Goal: Task Accomplishment & Management: Use online tool/utility

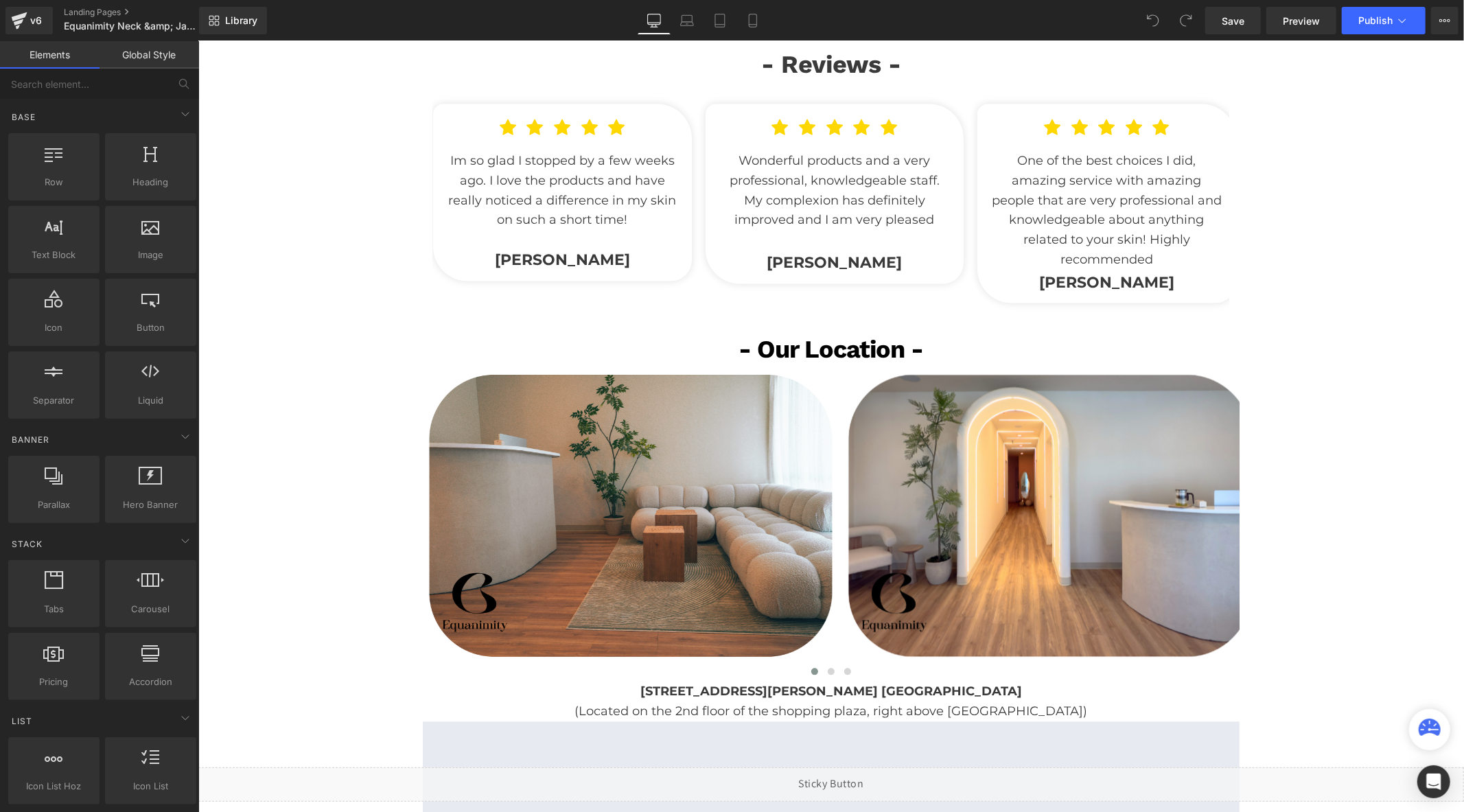
scroll to position [2364, 0]
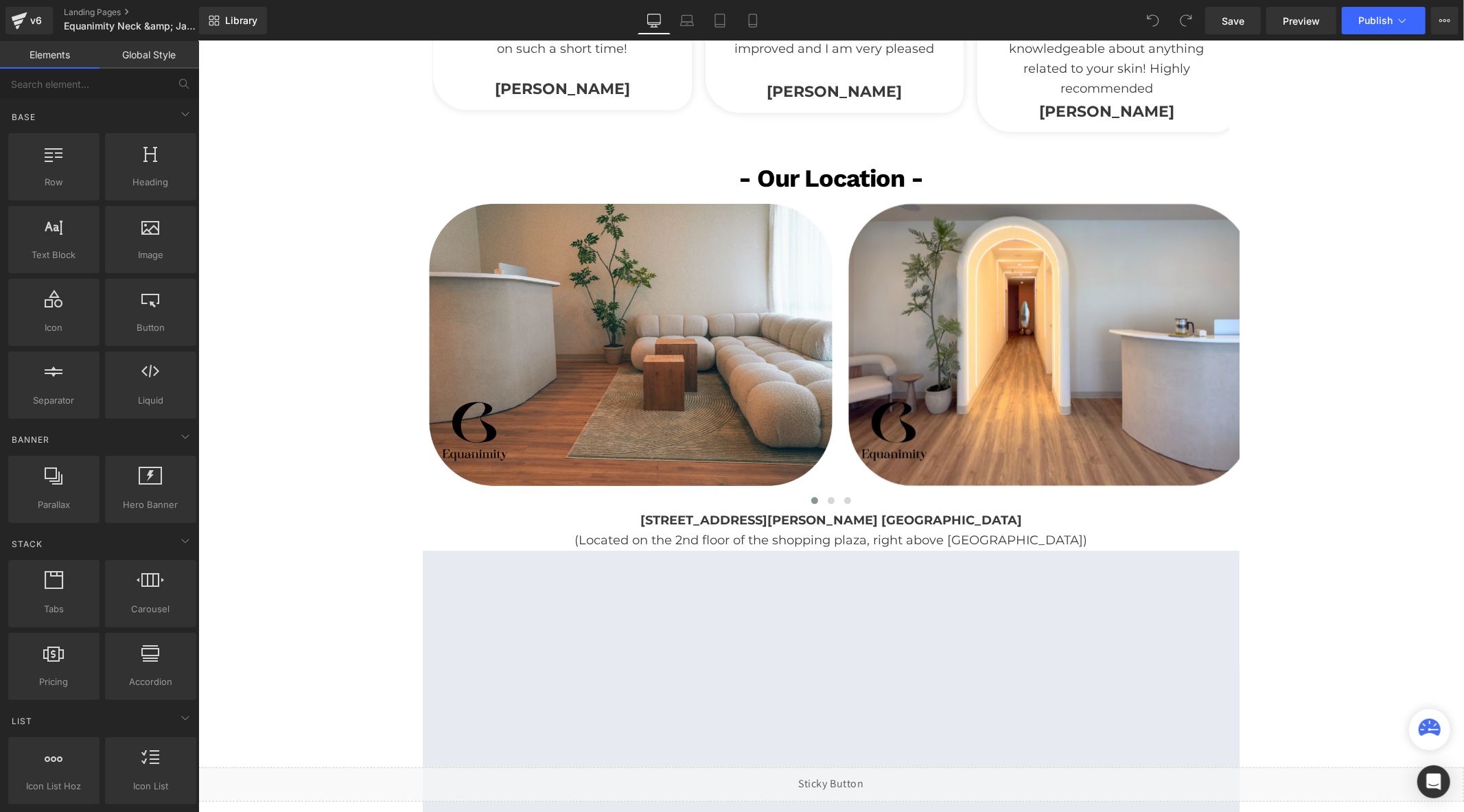
click at [684, 20] on icon at bounding box center [687, 20] width 14 height 14
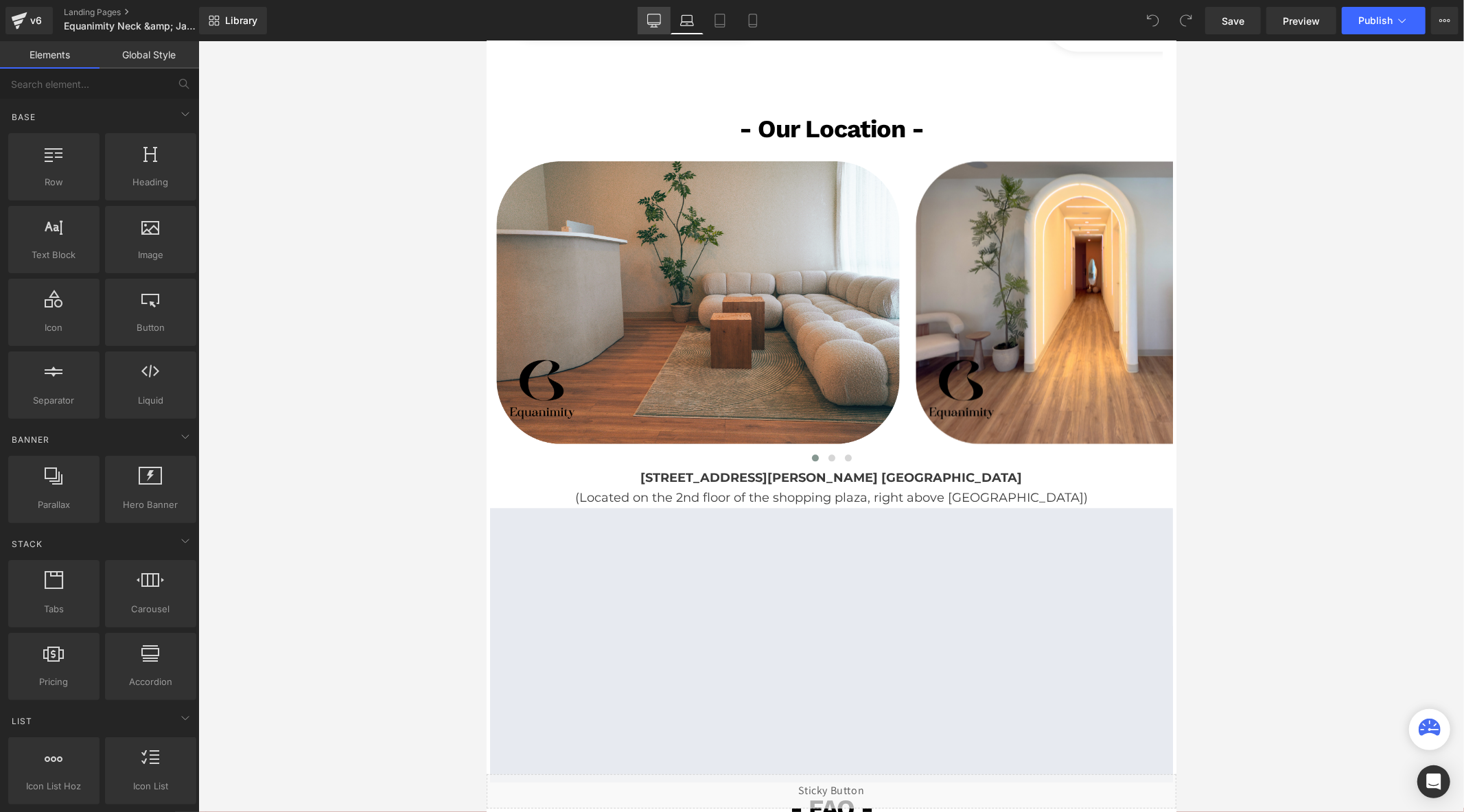
click at [657, 23] on icon at bounding box center [654, 20] width 14 height 14
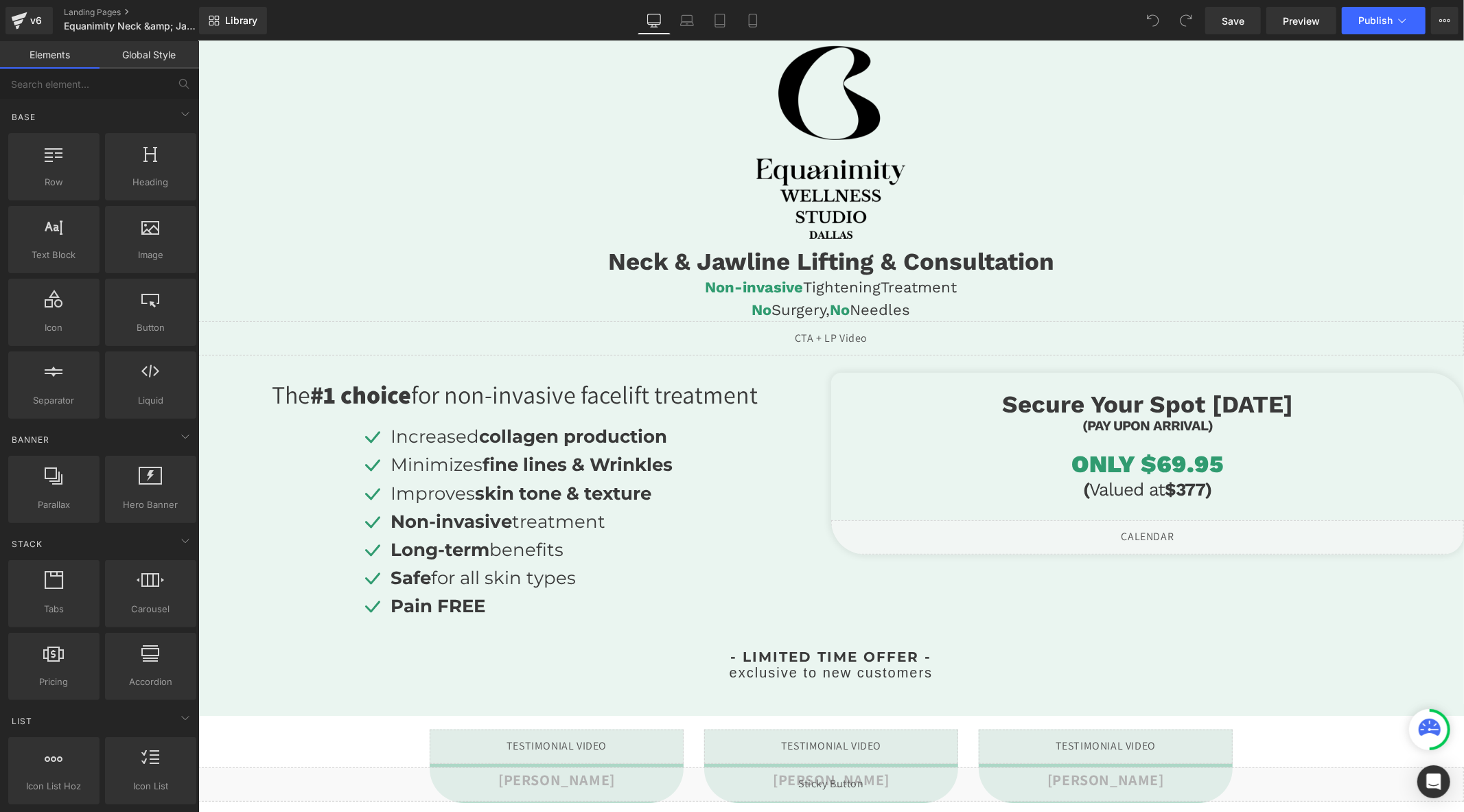
scroll to position [0, 0]
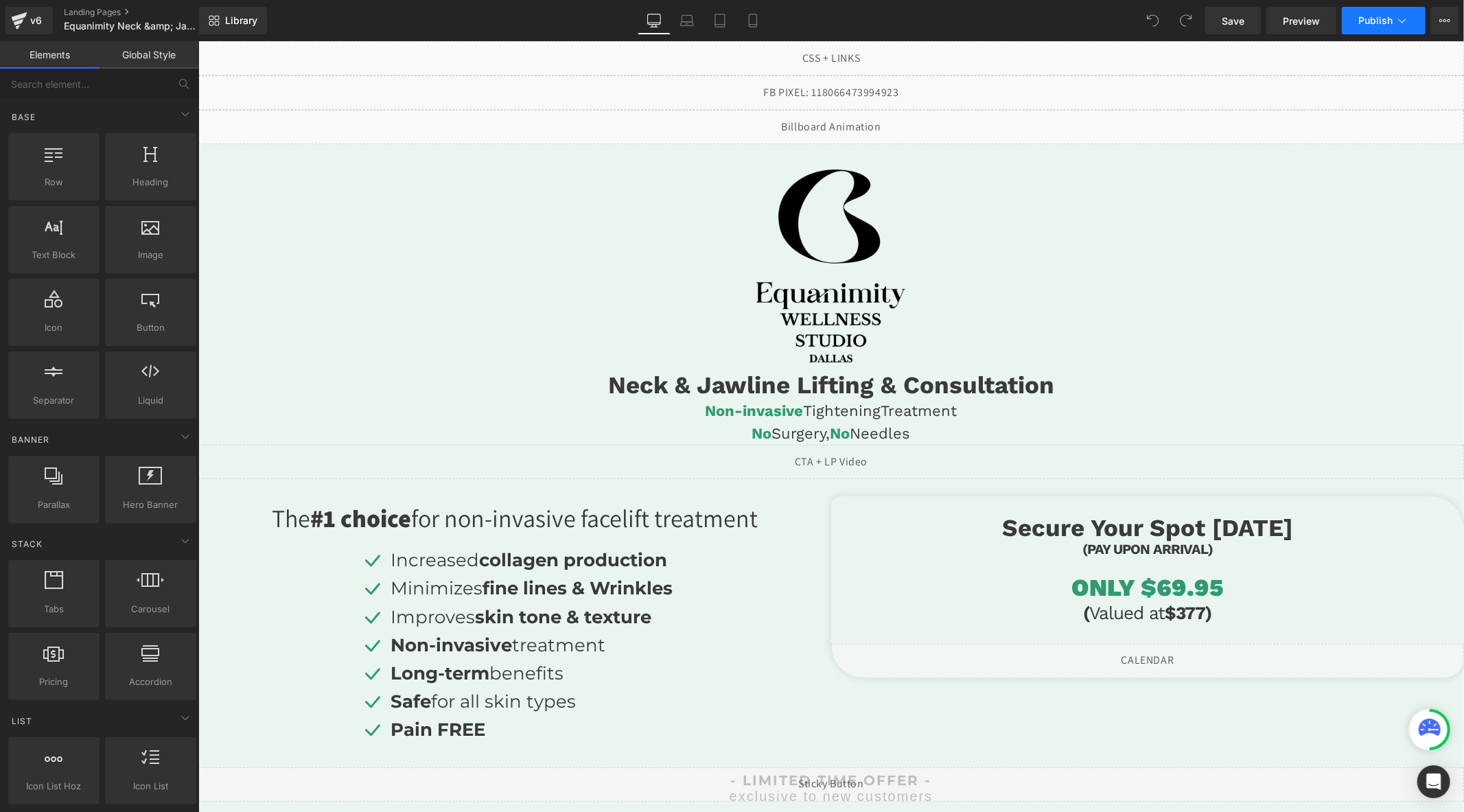
click at [1387, 24] on span "Publish" at bounding box center [1375, 20] width 35 height 11
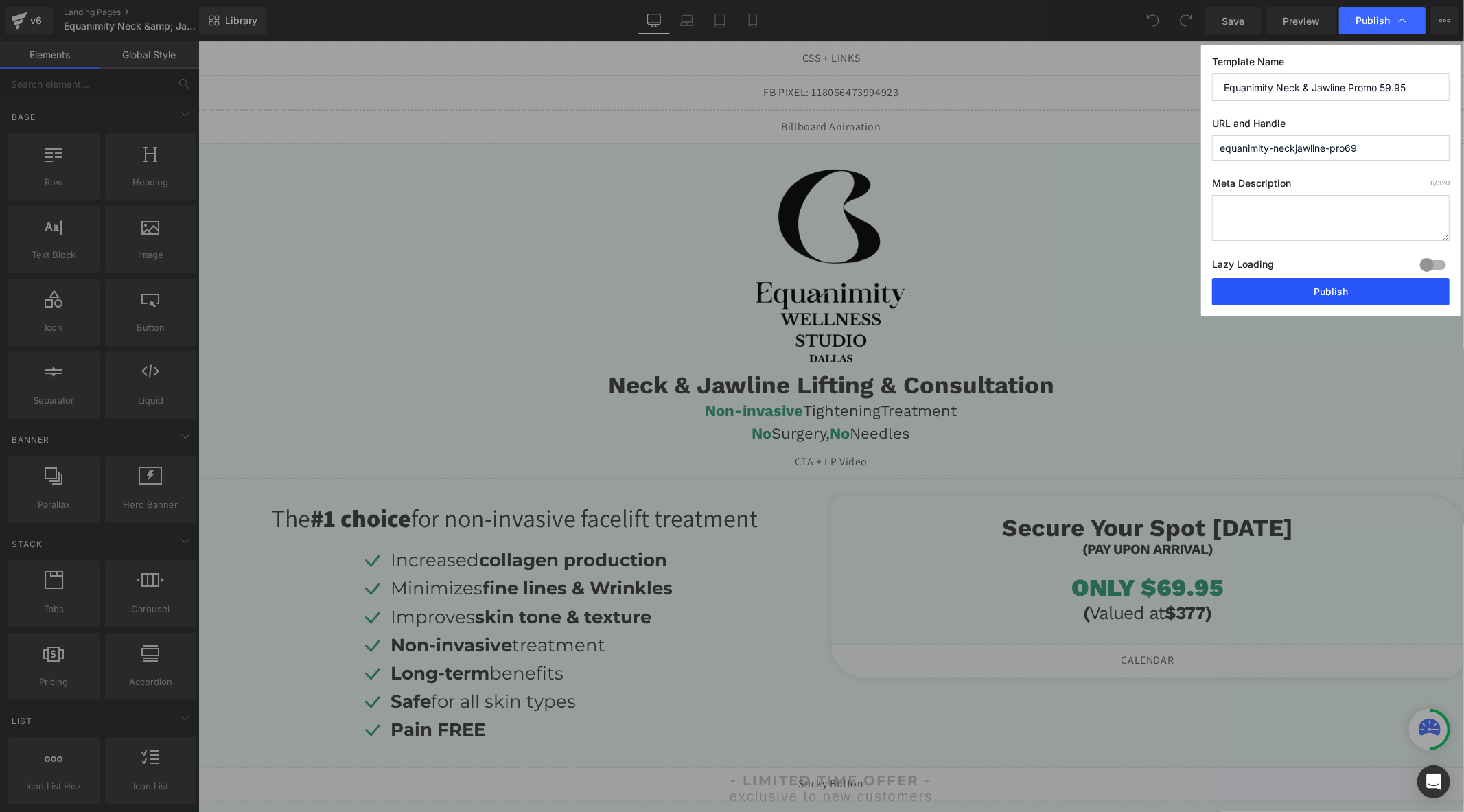
click at [1332, 285] on button "Publish" at bounding box center [1331, 291] width 237 height 28
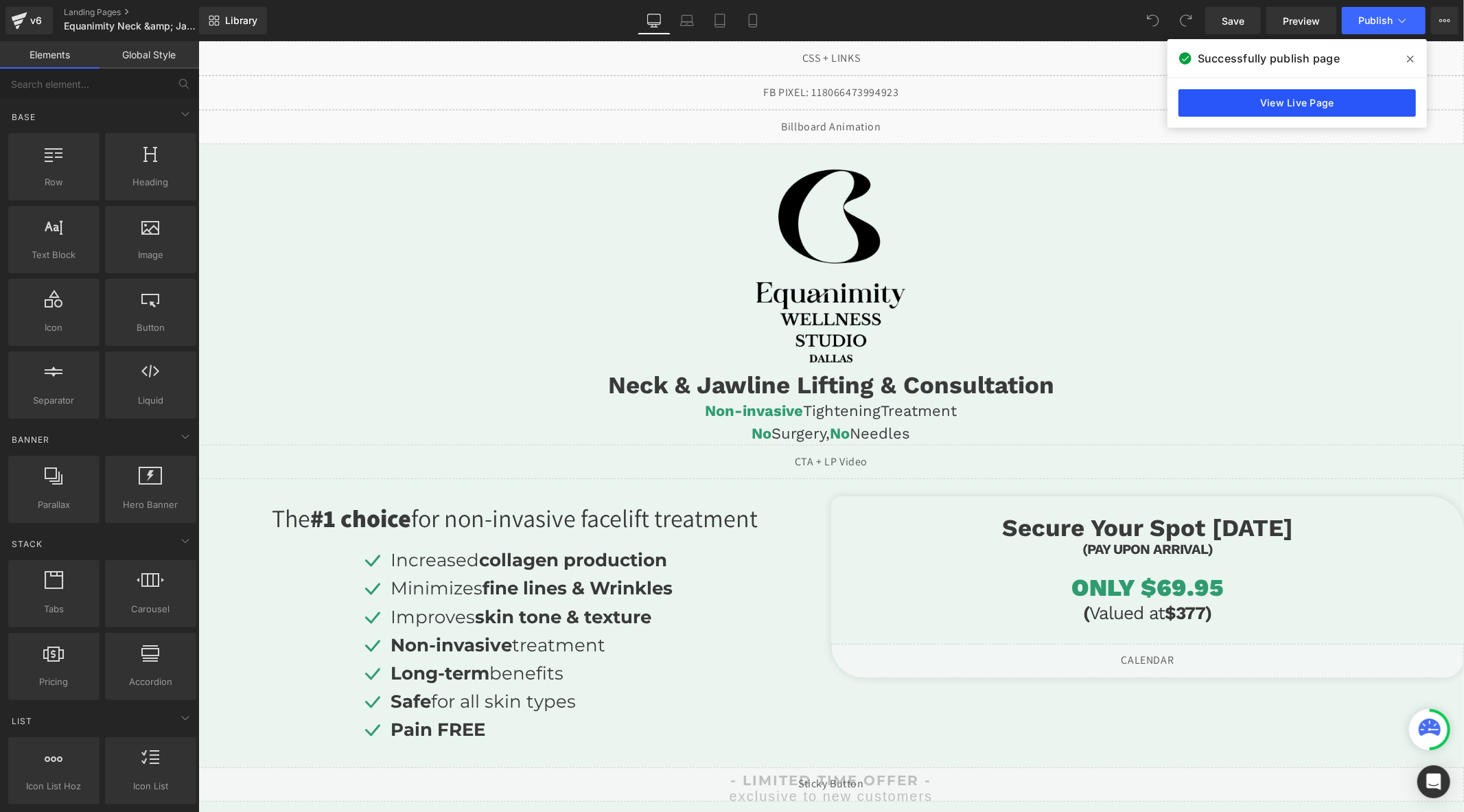
click at [1251, 107] on link "View Live Page" at bounding box center [1297, 103] width 237 height 28
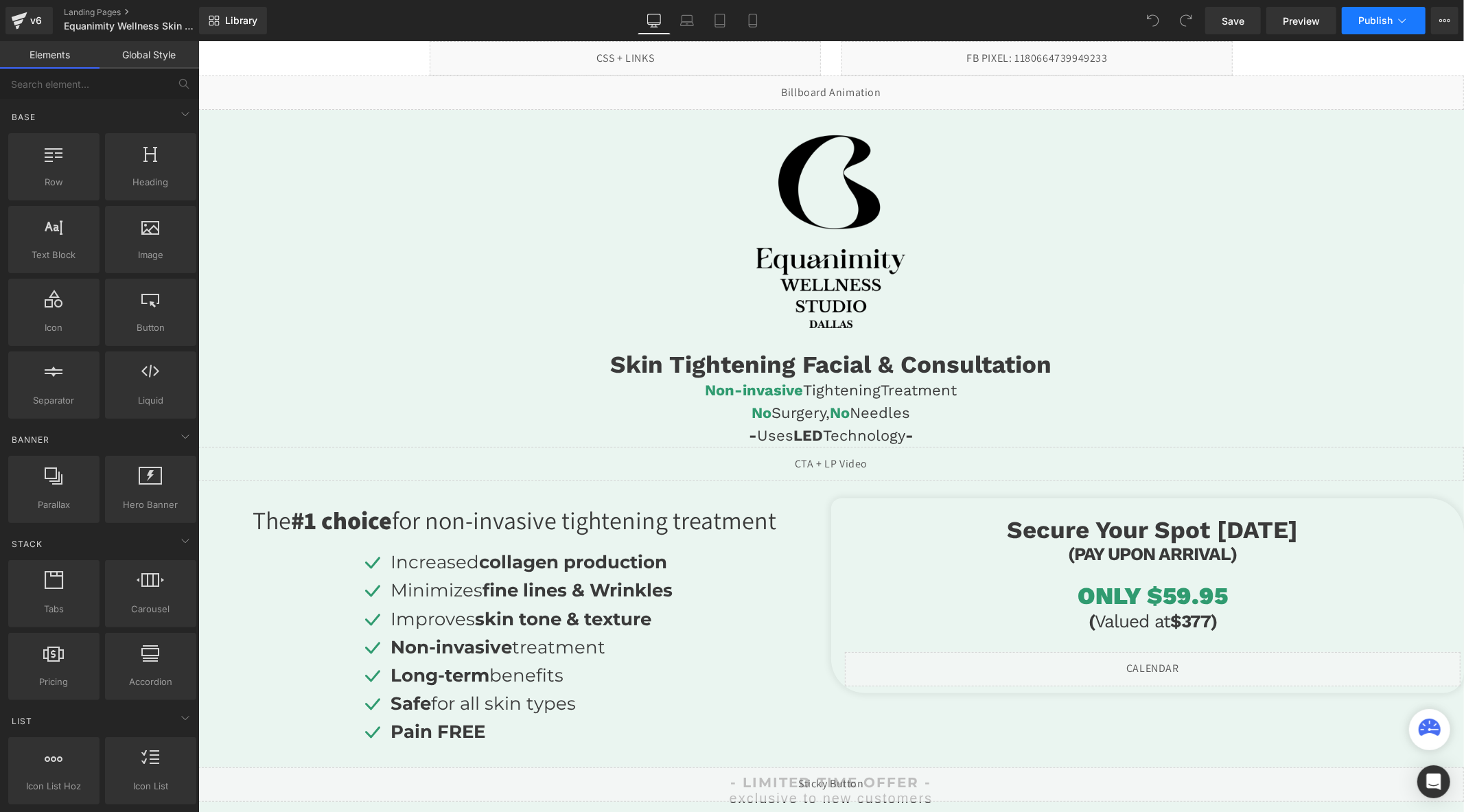
click at [1371, 28] on button "Publish" at bounding box center [1383, 20] width 83 height 28
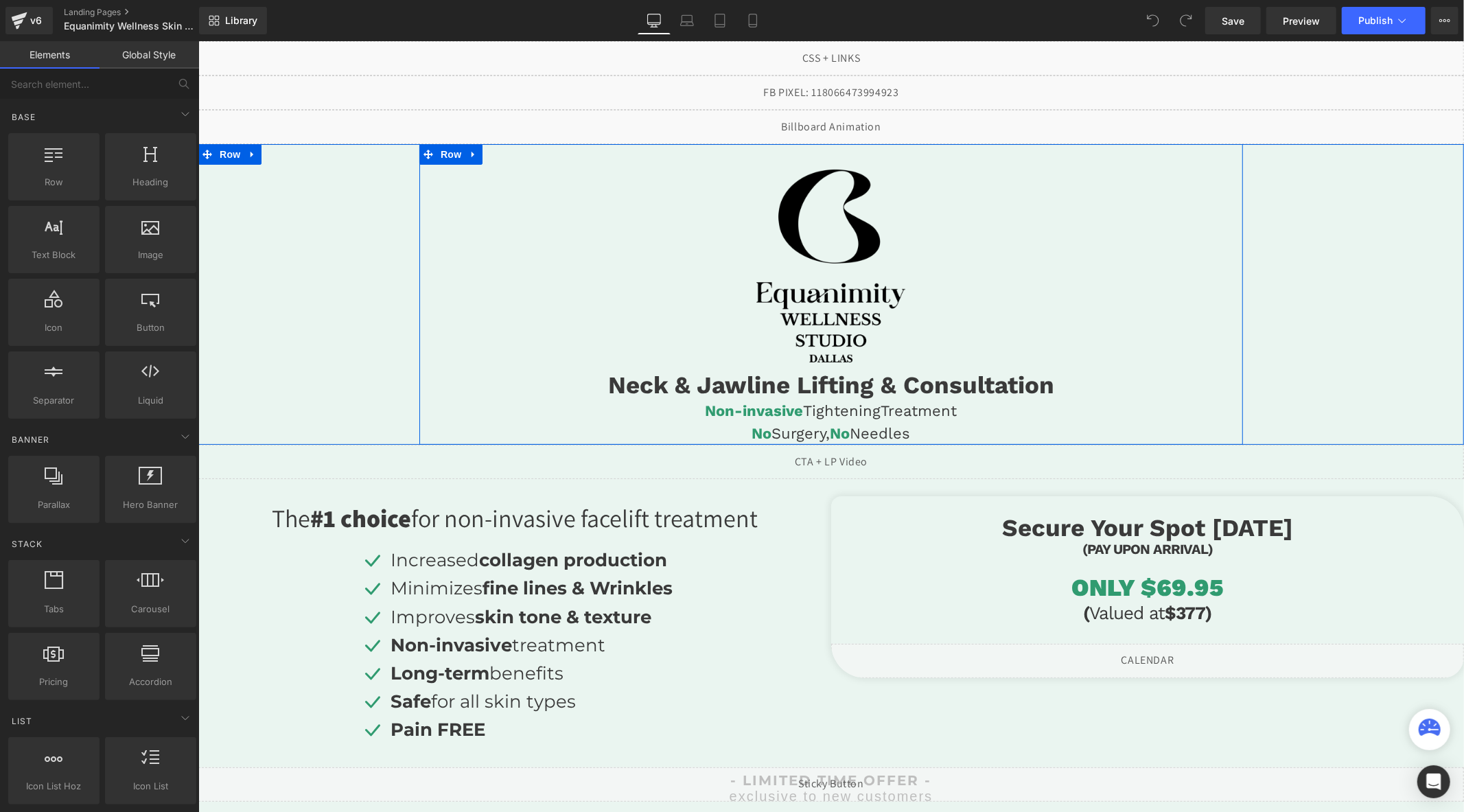
click at [637, 384] on h1 "Neck & Jawline Lifting & Consultation" at bounding box center [830, 384] width 823 height 29
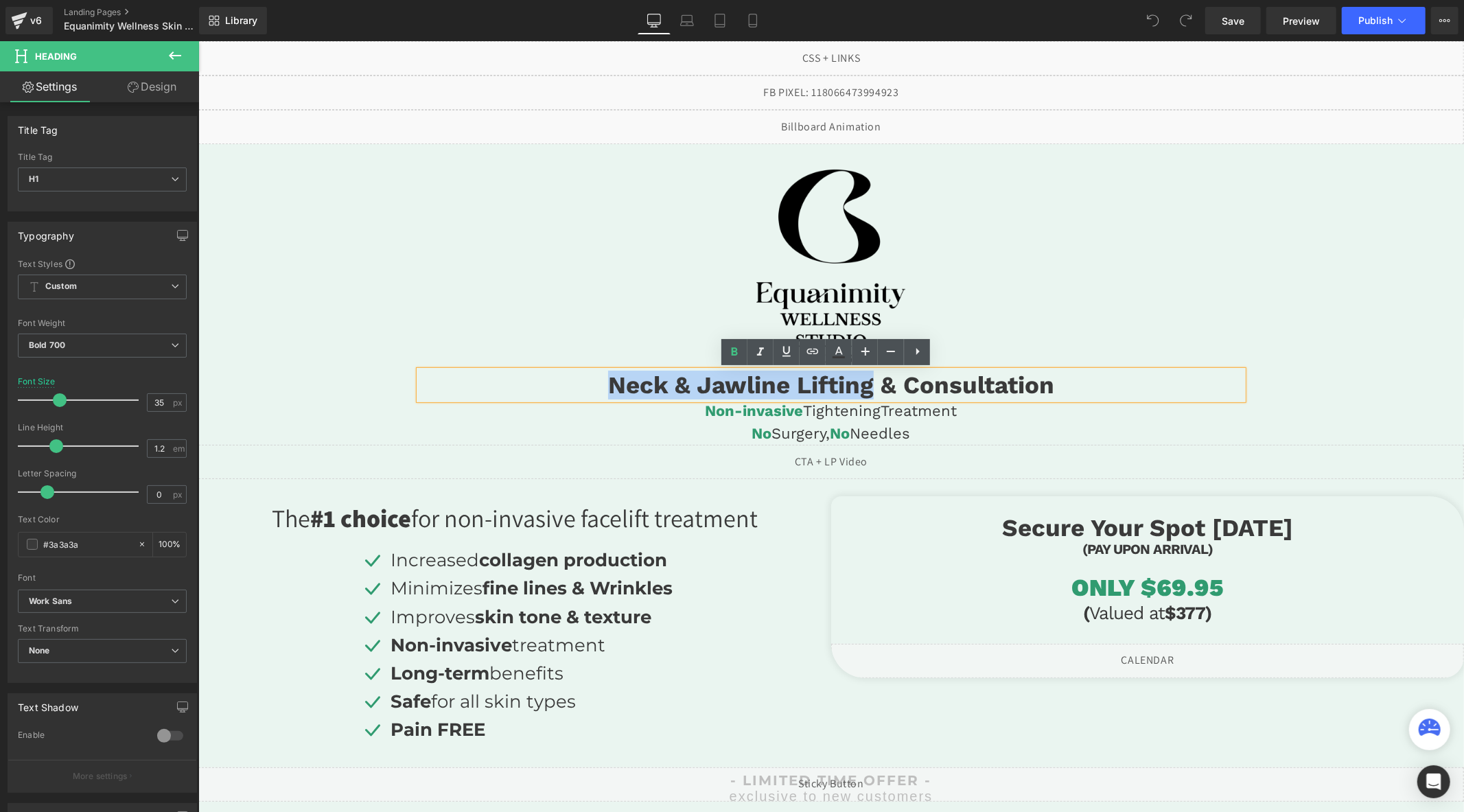
drag, startPoint x: 868, startPoint y: 385, endPoint x: 515, endPoint y: 367, distance: 353.5
click at [515, 367] on div "Image Neck & Jawline Lifting & Consultation Heading Non-invasive Tightening Tre…" at bounding box center [830, 294] width 823 height 300
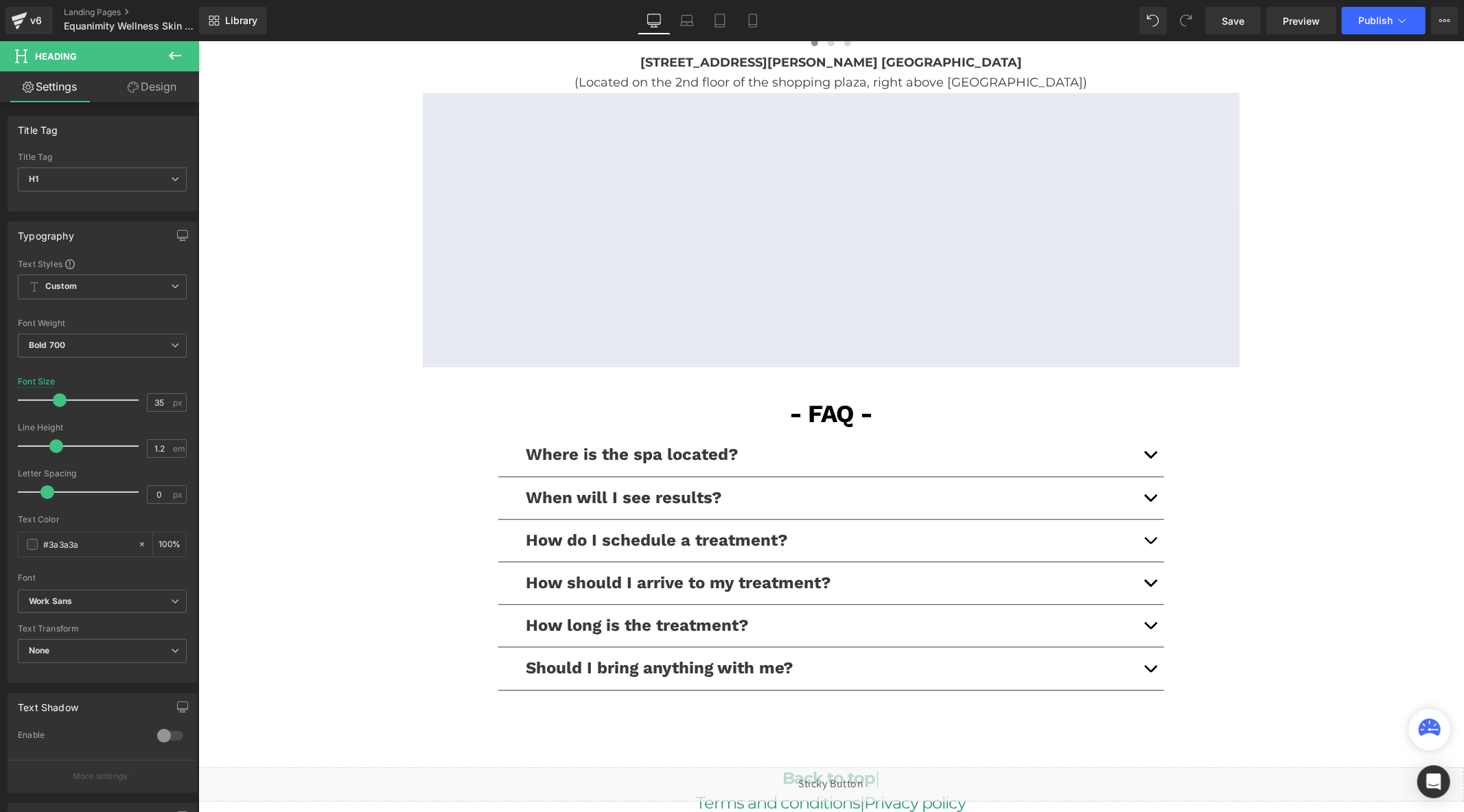
scroll to position [3124, 0]
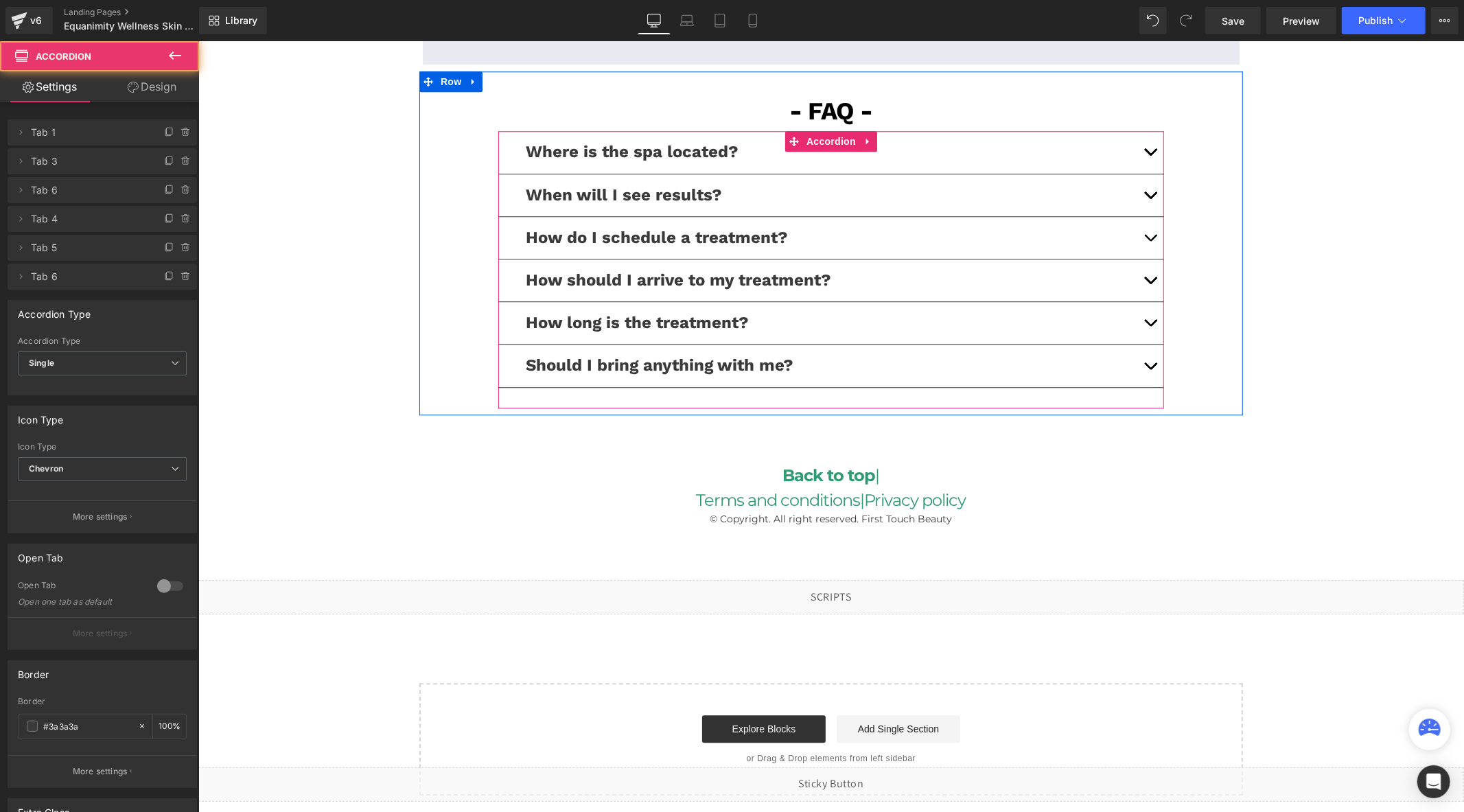
click at [1143, 318] on button "button" at bounding box center [1149, 322] width 28 height 42
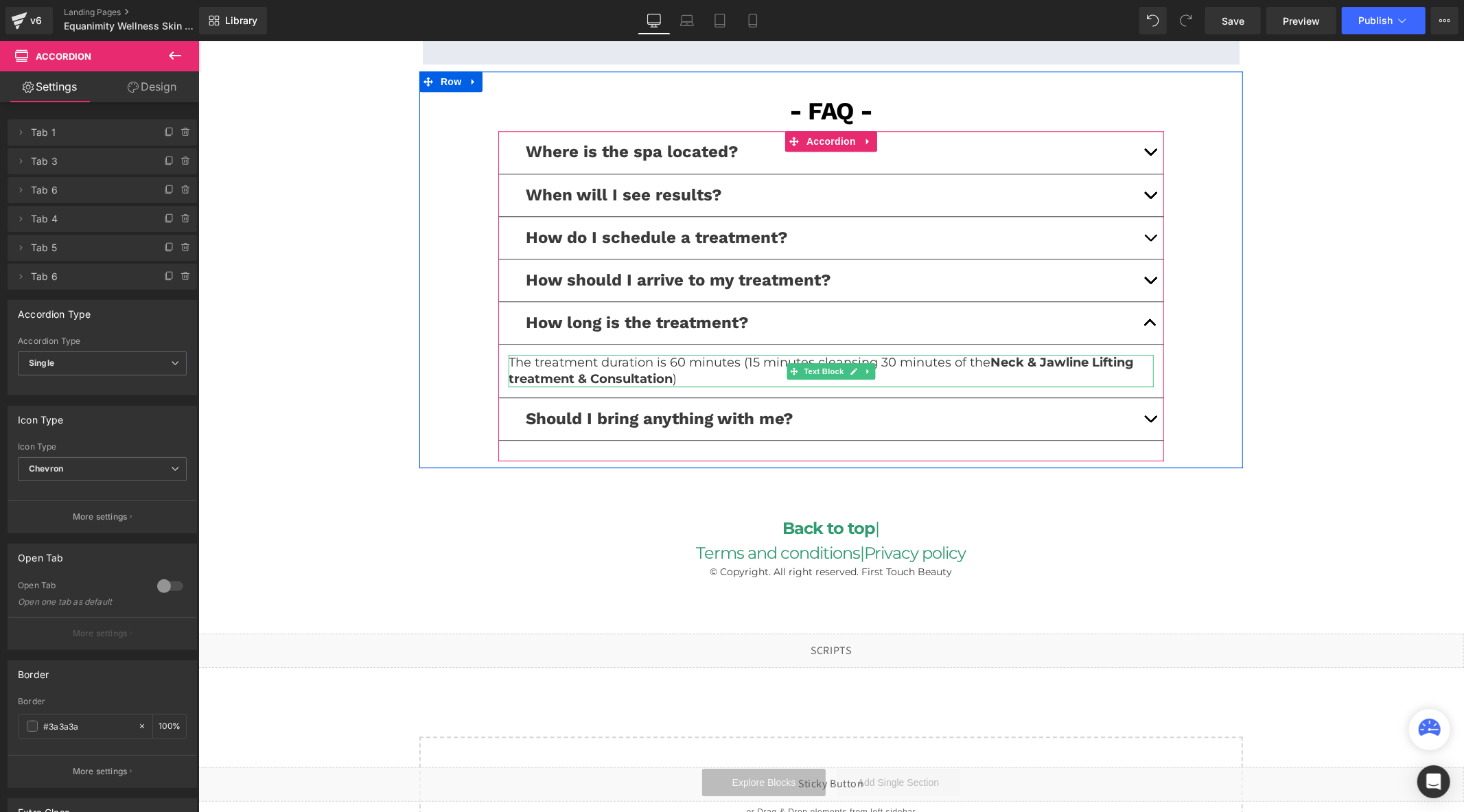
click at [1029, 370] on p "The treatment duration is 60 minutes (15 minutes cleansing 30 minutes of the Ne…" at bounding box center [830, 370] width 645 height 32
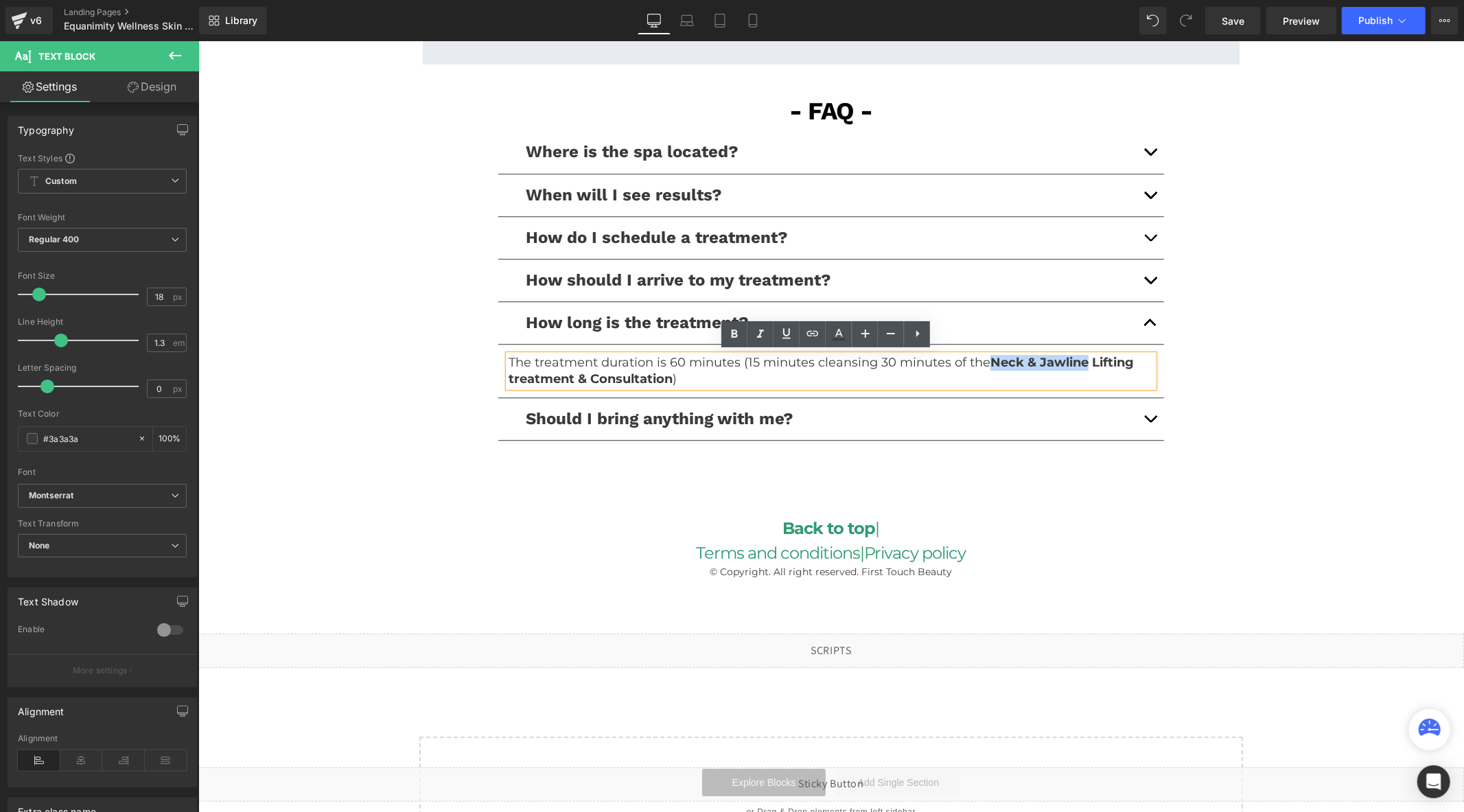
drag, startPoint x: 1082, startPoint y: 361, endPoint x: 988, endPoint y: 362, distance: 94.0
click at [988, 362] on strong "Neck & Jawline Lifting treatment & Consultation" at bounding box center [820, 369] width 625 height 31
click at [1117, 356] on strong "Neck & Jawline Lifting treatment & Consultation" at bounding box center [820, 369] width 625 height 31
drag, startPoint x: 1128, startPoint y: 359, endPoint x: 983, endPoint y: 355, distance: 145.1
click at [983, 355] on p "The treatment duration is 60 minutes (15 minutes cleansing 30 minutes of the Ne…" at bounding box center [830, 370] width 645 height 32
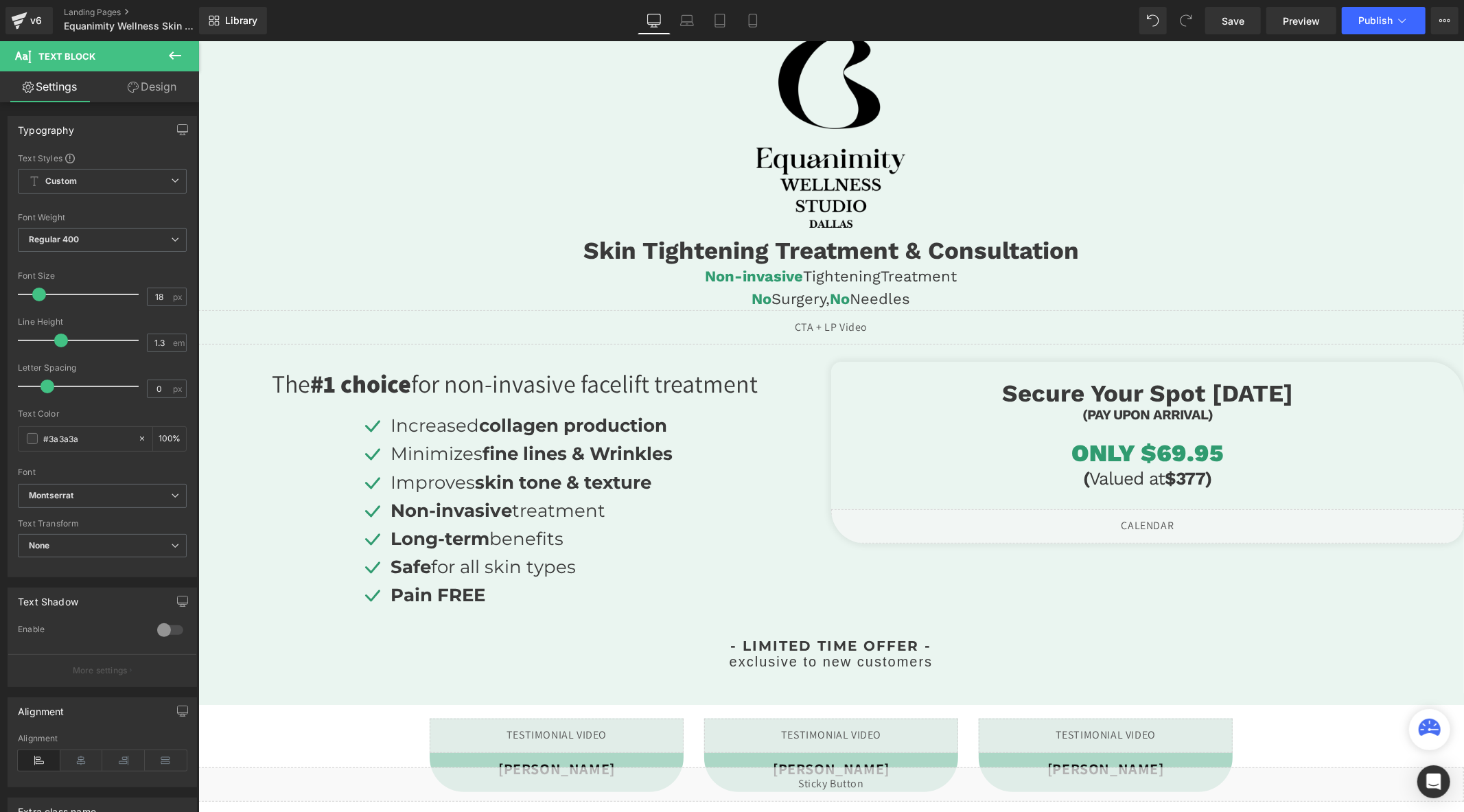
scroll to position [0, 0]
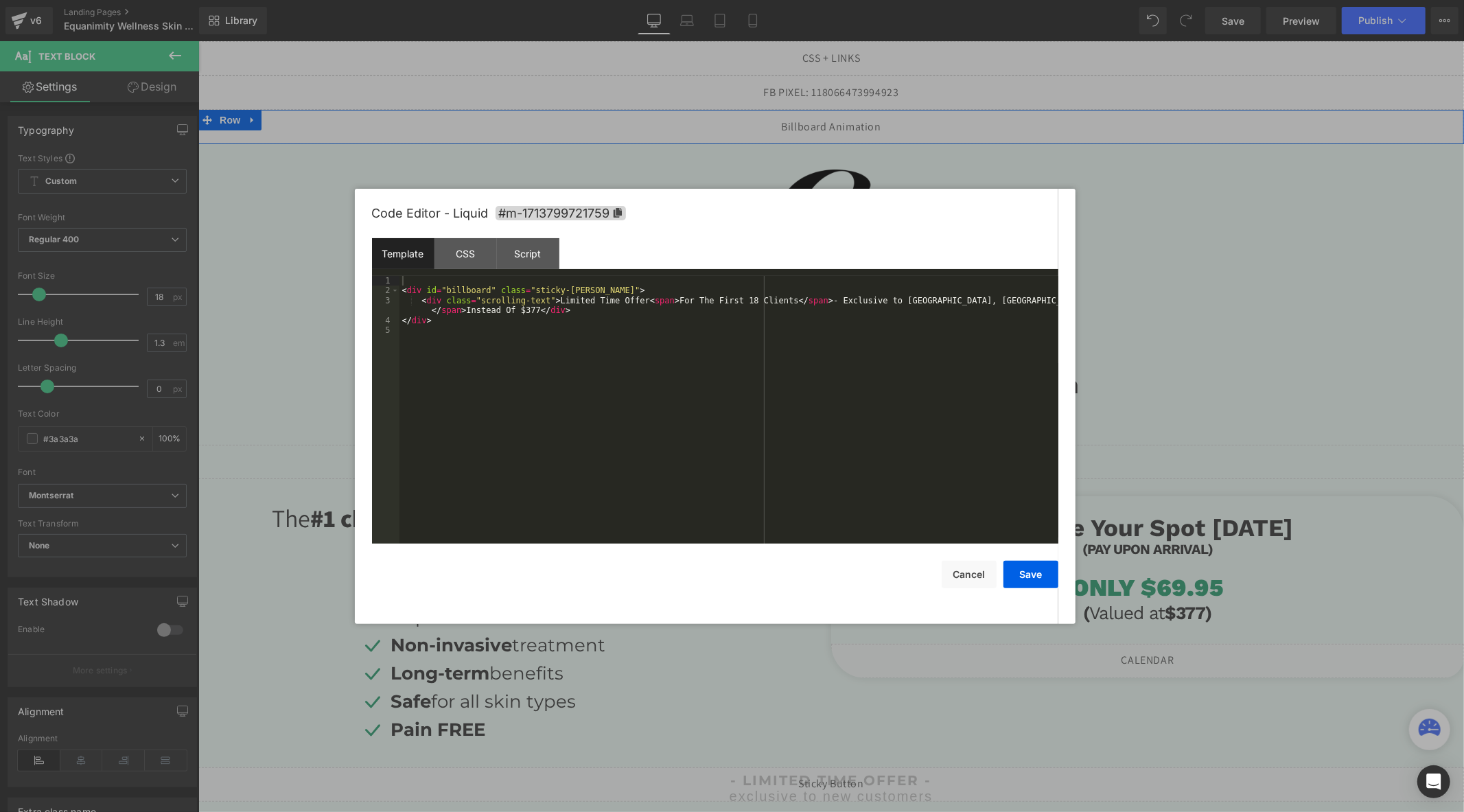
click at [839, 122] on div "Liquid" at bounding box center [830, 126] width 1266 height 35
drag, startPoint x: 1037, startPoint y: 573, endPoint x: 1042, endPoint y: 568, distance: 7.1
click at [1037, 572] on button "Save" at bounding box center [1031, 574] width 55 height 28
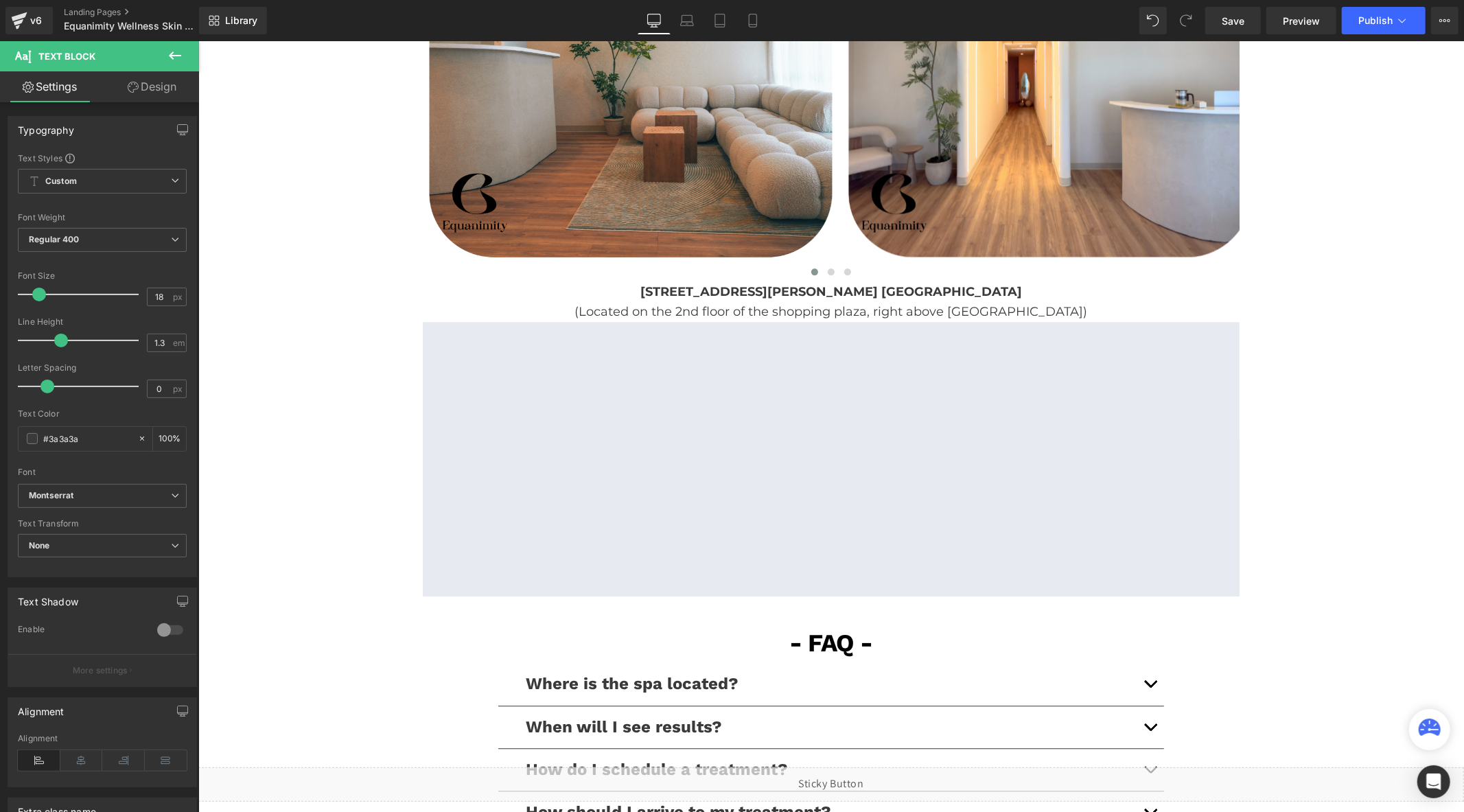
scroll to position [2974, 0]
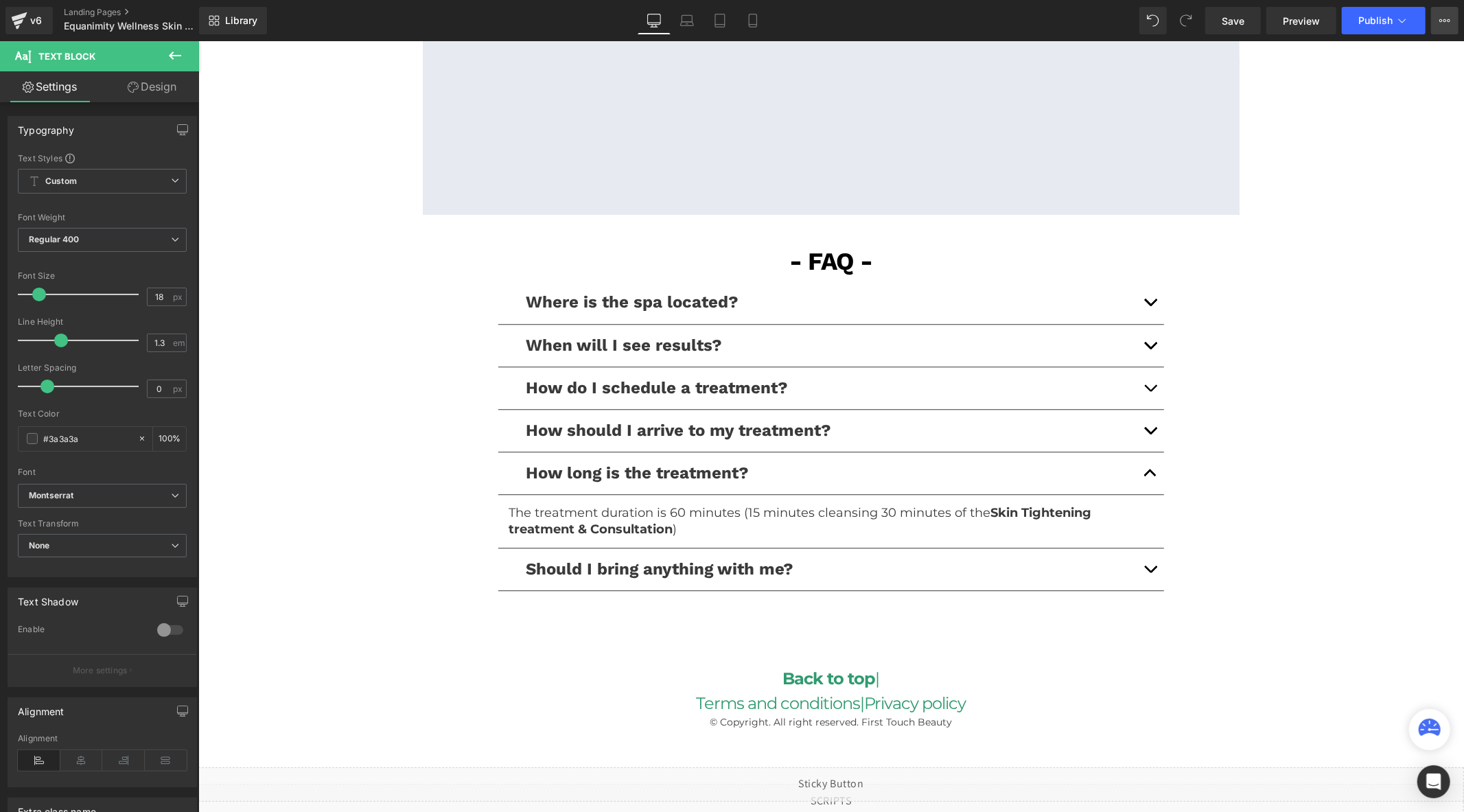
click at [1444, 25] on icon at bounding box center [1444, 20] width 11 height 11
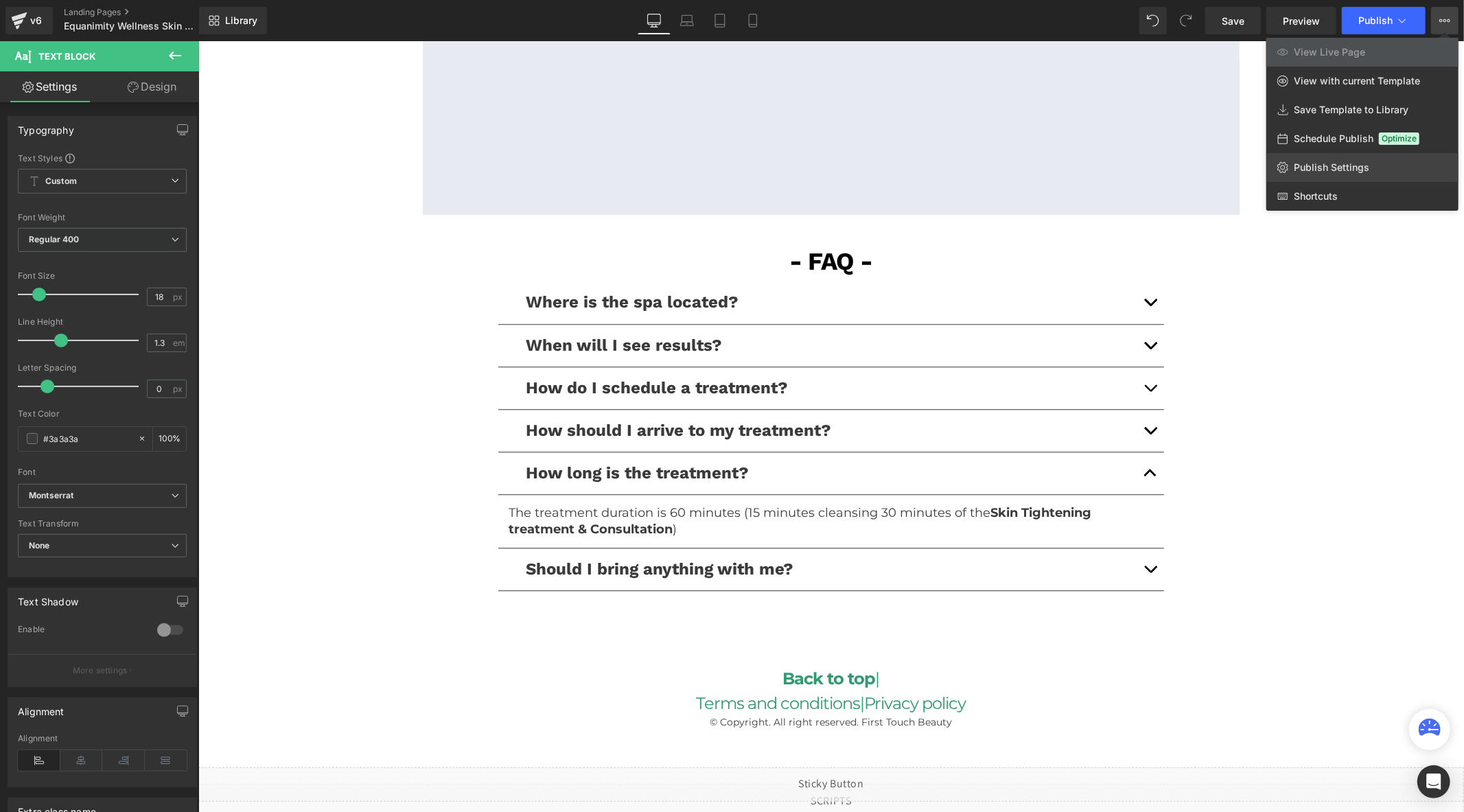
click at [1324, 174] on link "Publish Settings" at bounding box center [1363, 168] width 192 height 29
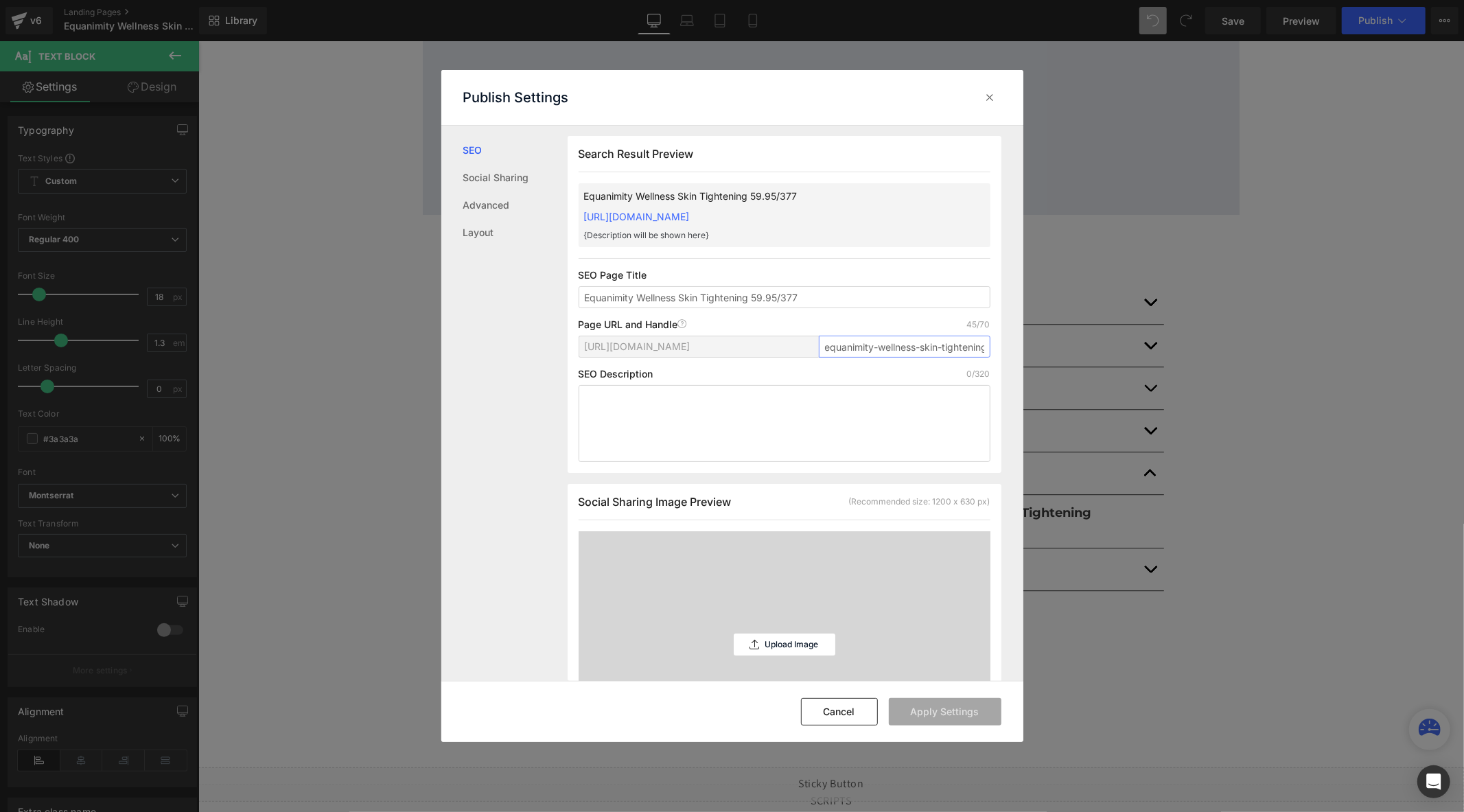
scroll to position [0, 62]
drag, startPoint x: 874, startPoint y: 358, endPoint x: 1053, endPoint y: 366, distance: 179.2
click at [1053, 366] on div "Publish Settings SEO Social Sharing Advanced Layout Search Result Preview Equan…" at bounding box center [732, 406] width 1464 height 812
click at [931, 358] on input "equanimity-wellness-skin-tightening-59-95-377" at bounding box center [904, 346] width 171 height 22
click at [935, 358] on input "equanimity-wellness-skin-tightening-59-95-377" at bounding box center [904, 346] width 171 height 22
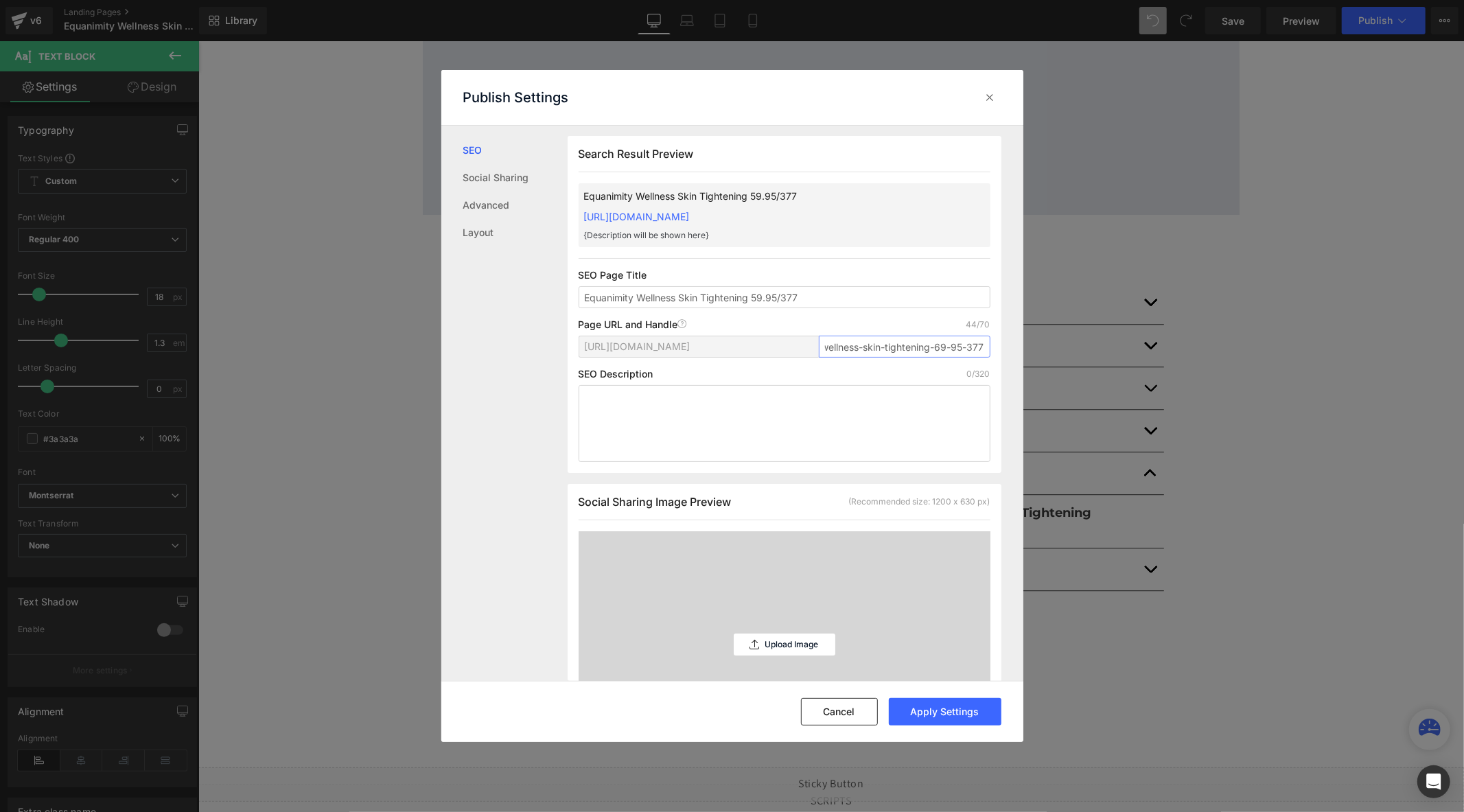
scroll to position [0, 57]
type input "equanimity-wellness-skin-tightening-69-95-377"
click at [943, 718] on button "Apply Settings" at bounding box center [945, 711] width 113 height 28
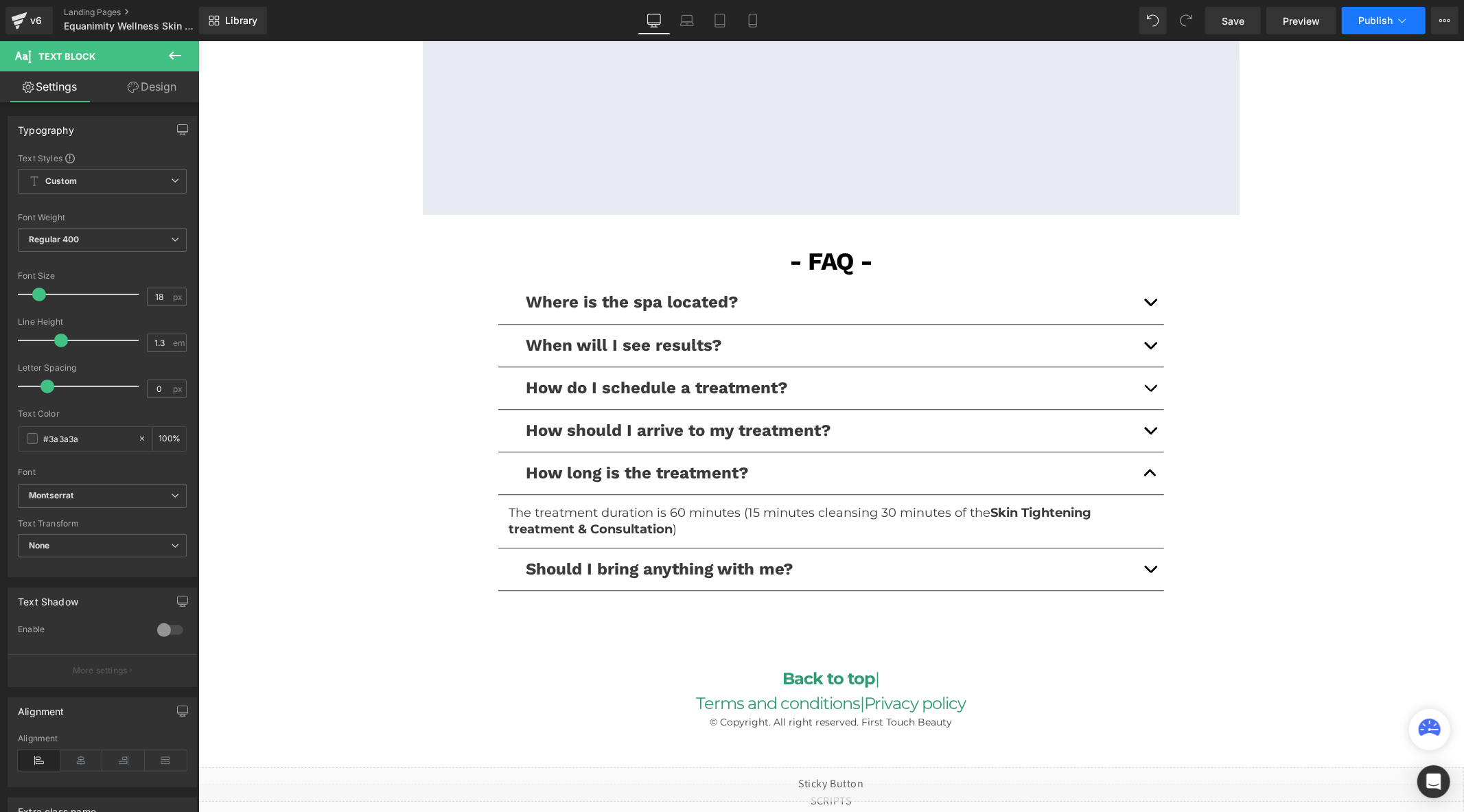
click at [1371, 28] on button "Publish" at bounding box center [1383, 20] width 83 height 28
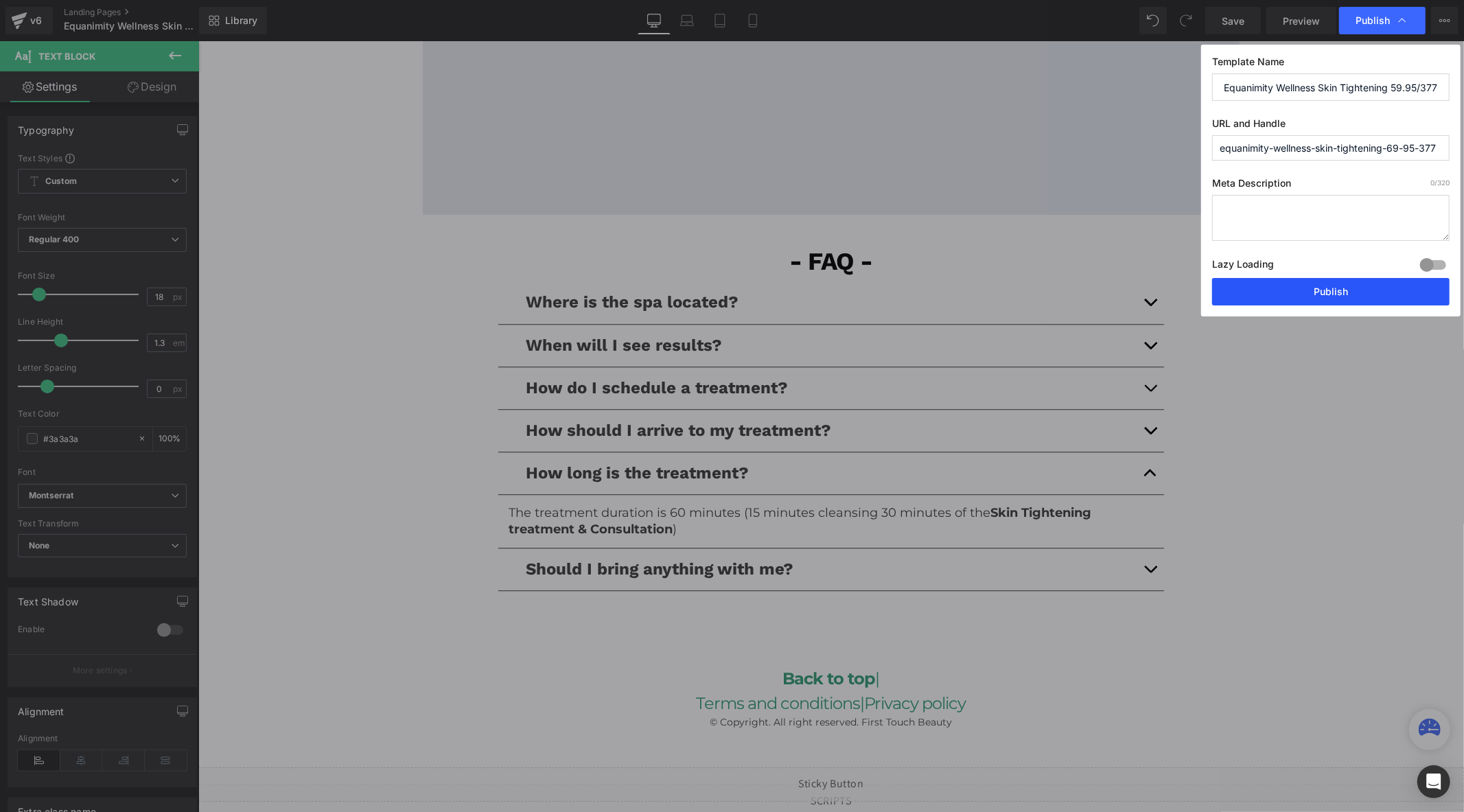
drag, startPoint x: 1070, startPoint y: 110, endPoint x: 1307, endPoint y: 288, distance: 296.4
click at [1307, 288] on button "Publish" at bounding box center [1331, 291] width 237 height 28
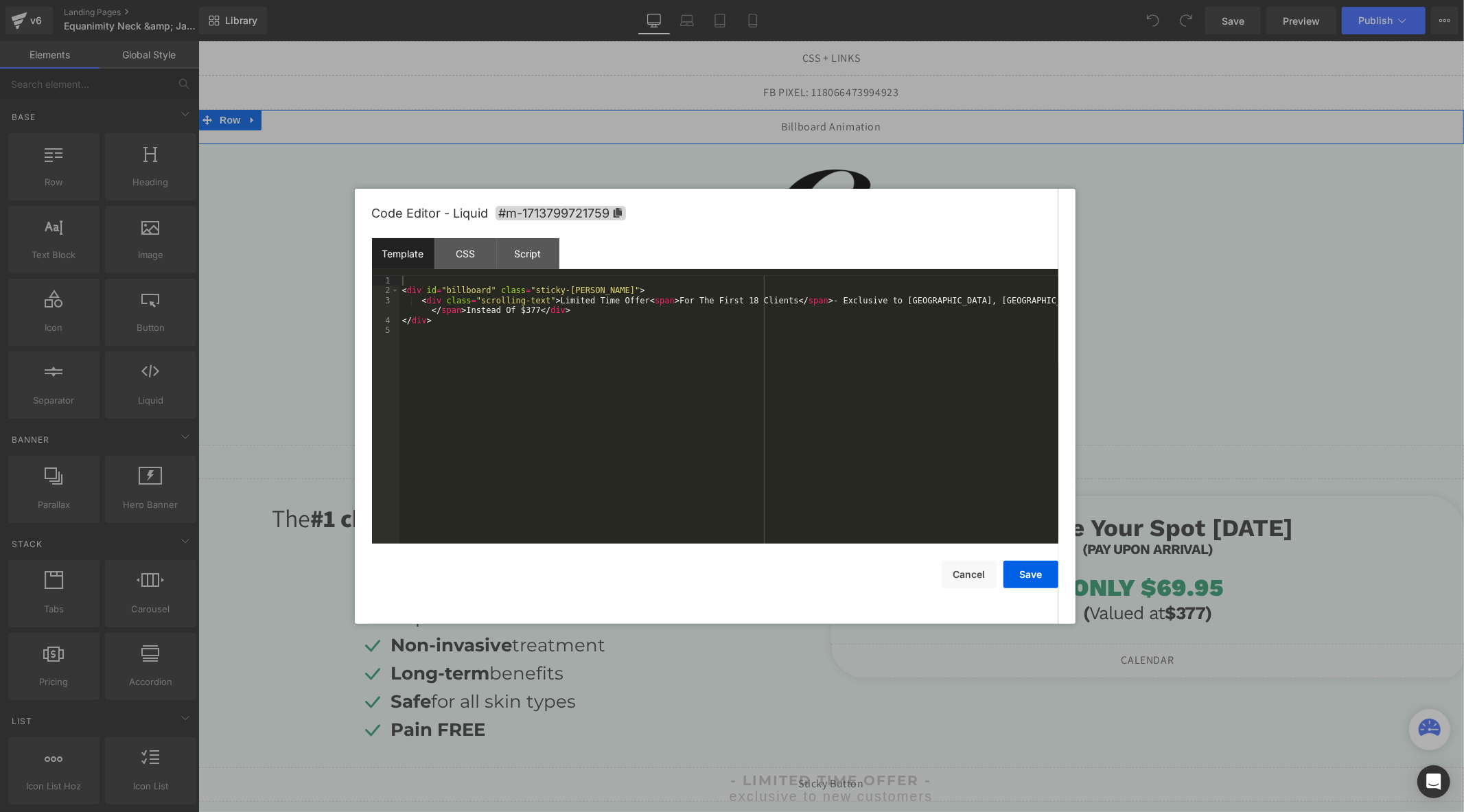
click at [844, 120] on div "Liquid" at bounding box center [830, 126] width 1266 height 35
click at [1031, 300] on div "< div id = "billboard" class = "sticky-[PERSON_NAME]" > < div class = "scrollin…" at bounding box center [729, 419] width 659 height 288
click at [1032, 574] on button "Save" at bounding box center [1031, 574] width 55 height 28
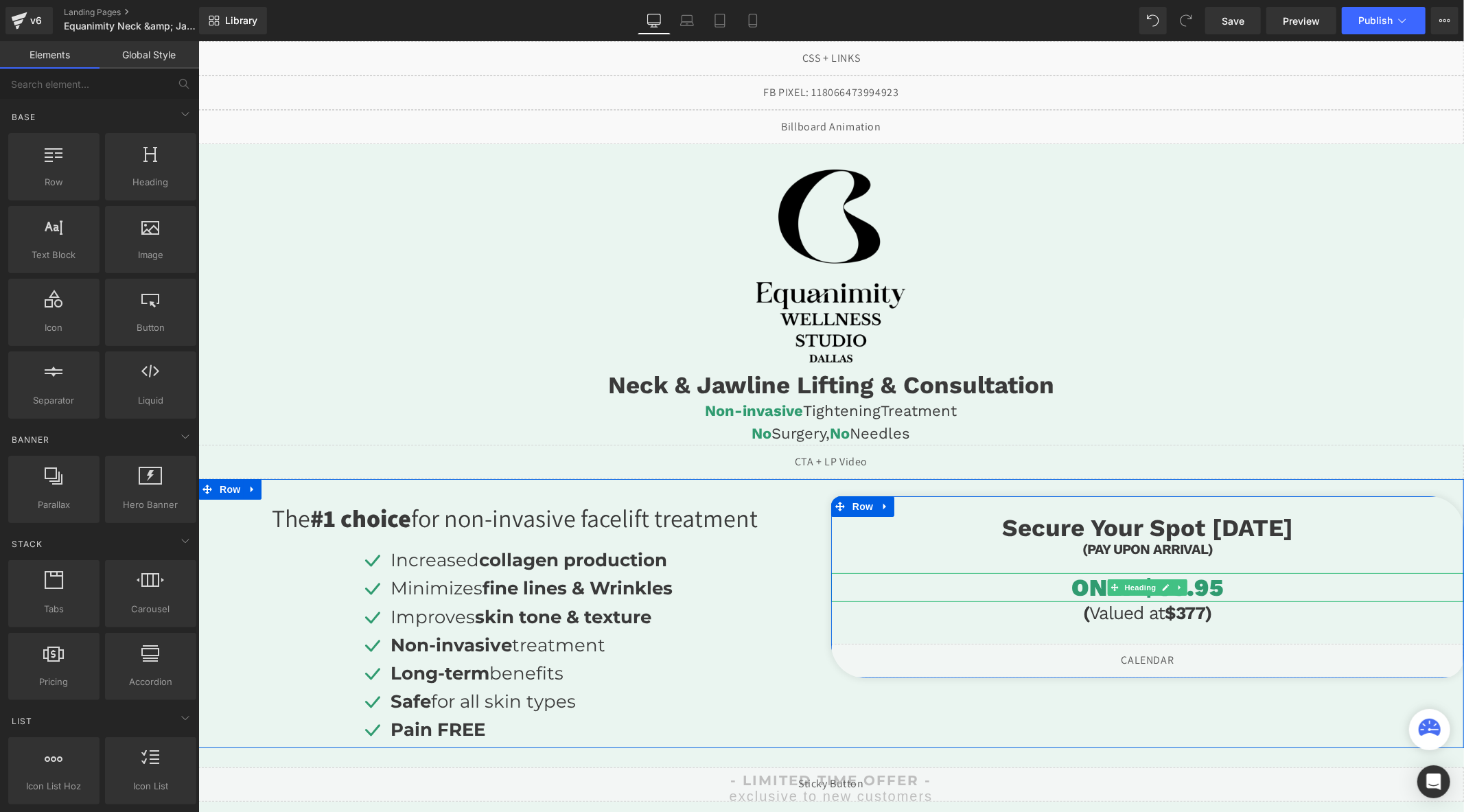
click at [1237, 584] on h1 "ONLY $69.95" at bounding box center [1147, 587] width 632 height 29
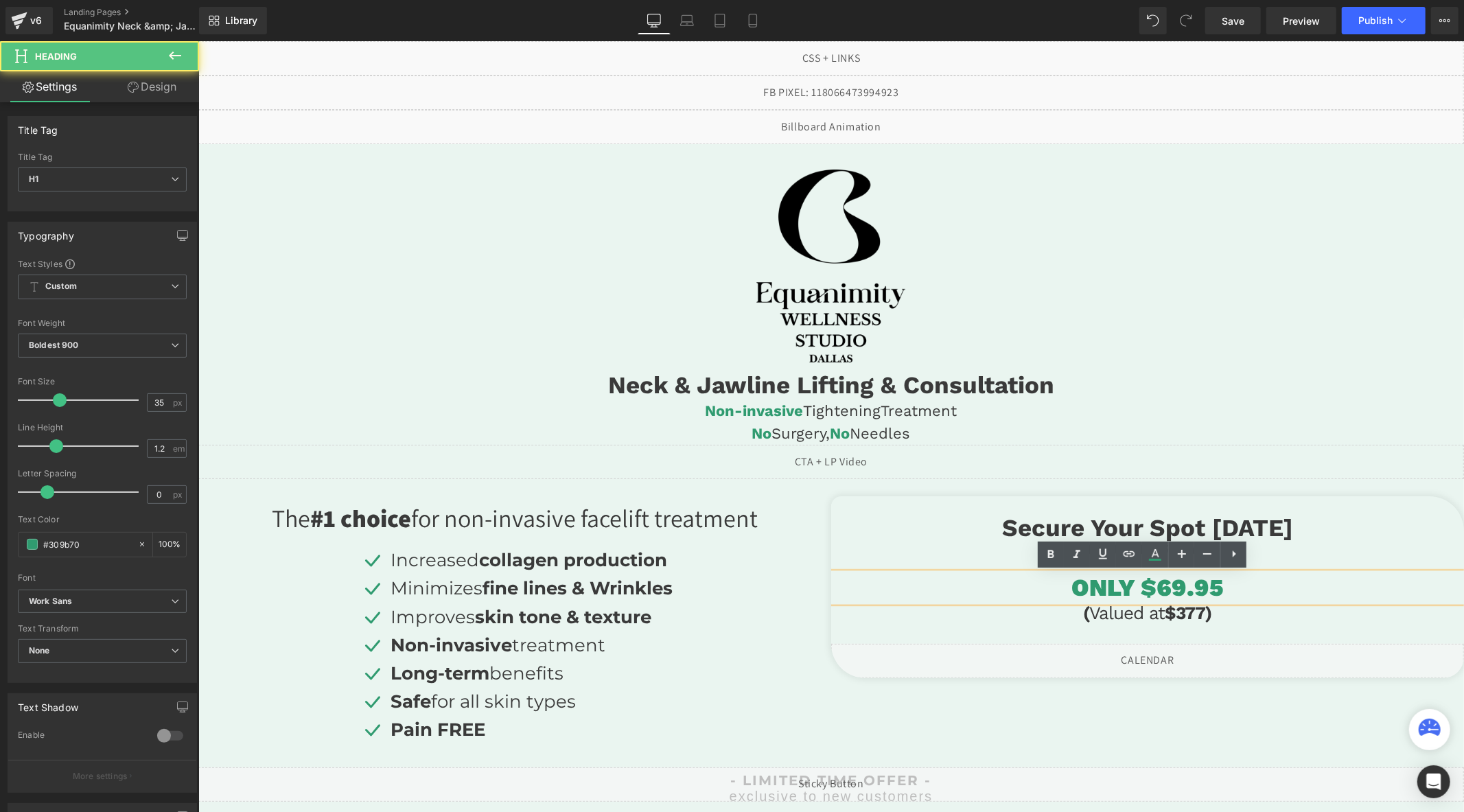
click at [1165, 591] on h1 "ONLY $69.95" at bounding box center [1147, 587] width 632 height 29
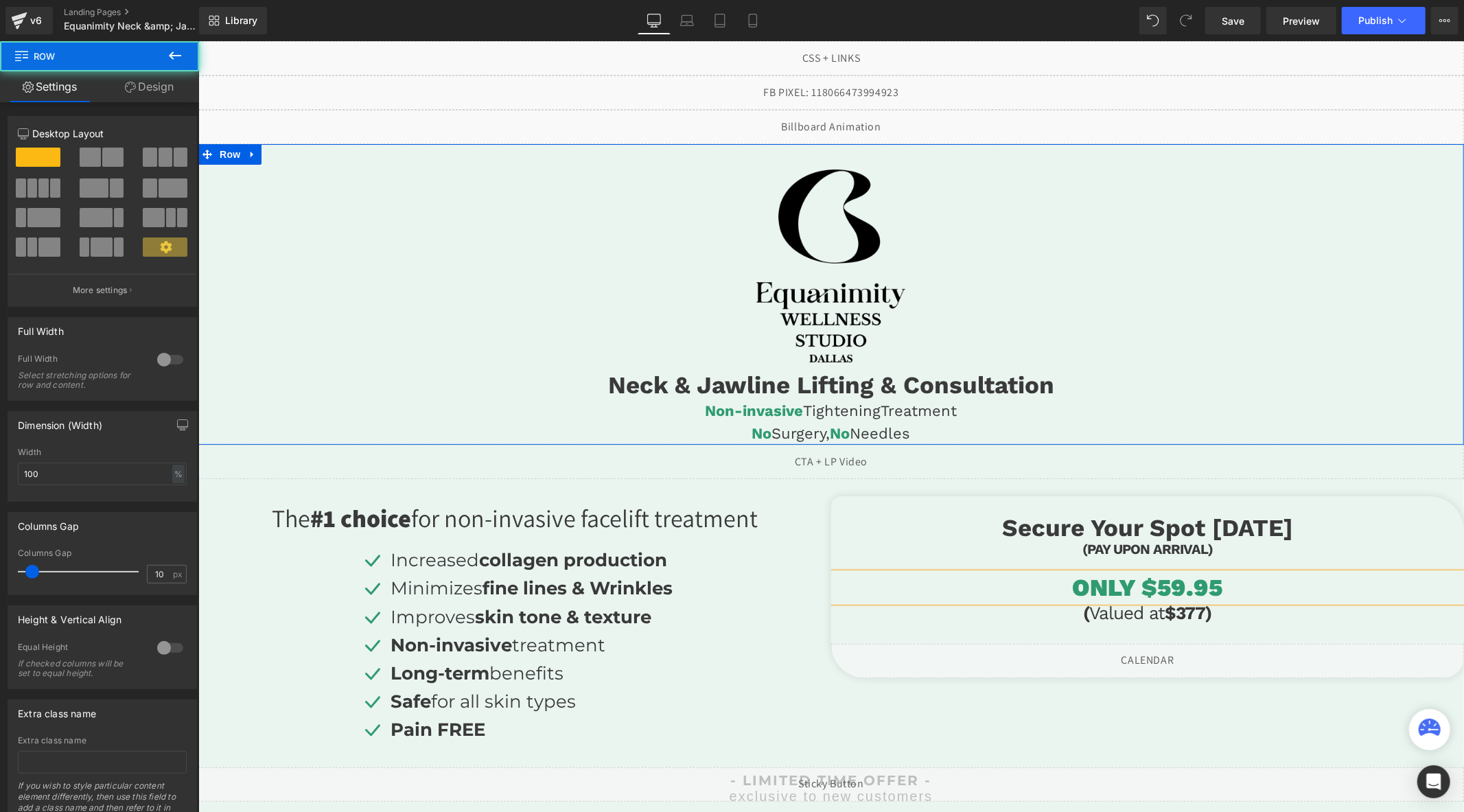
click at [361, 352] on div "Image Neck & Jawline Lifting & Consultation Heading Non-invasive Tightening Tre…" at bounding box center [830, 294] width 1266 height 300
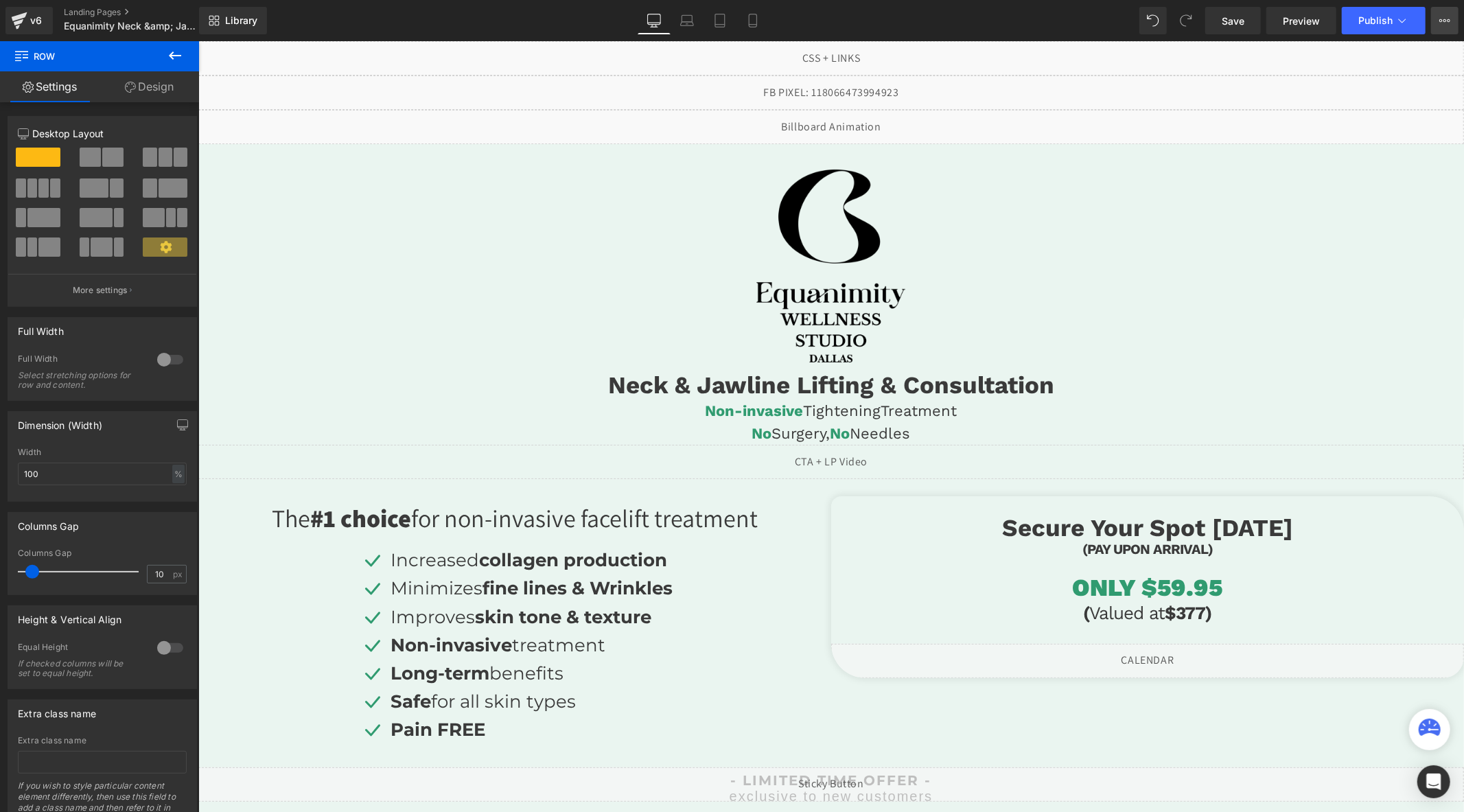
click at [1445, 25] on icon at bounding box center [1444, 20] width 11 height 11
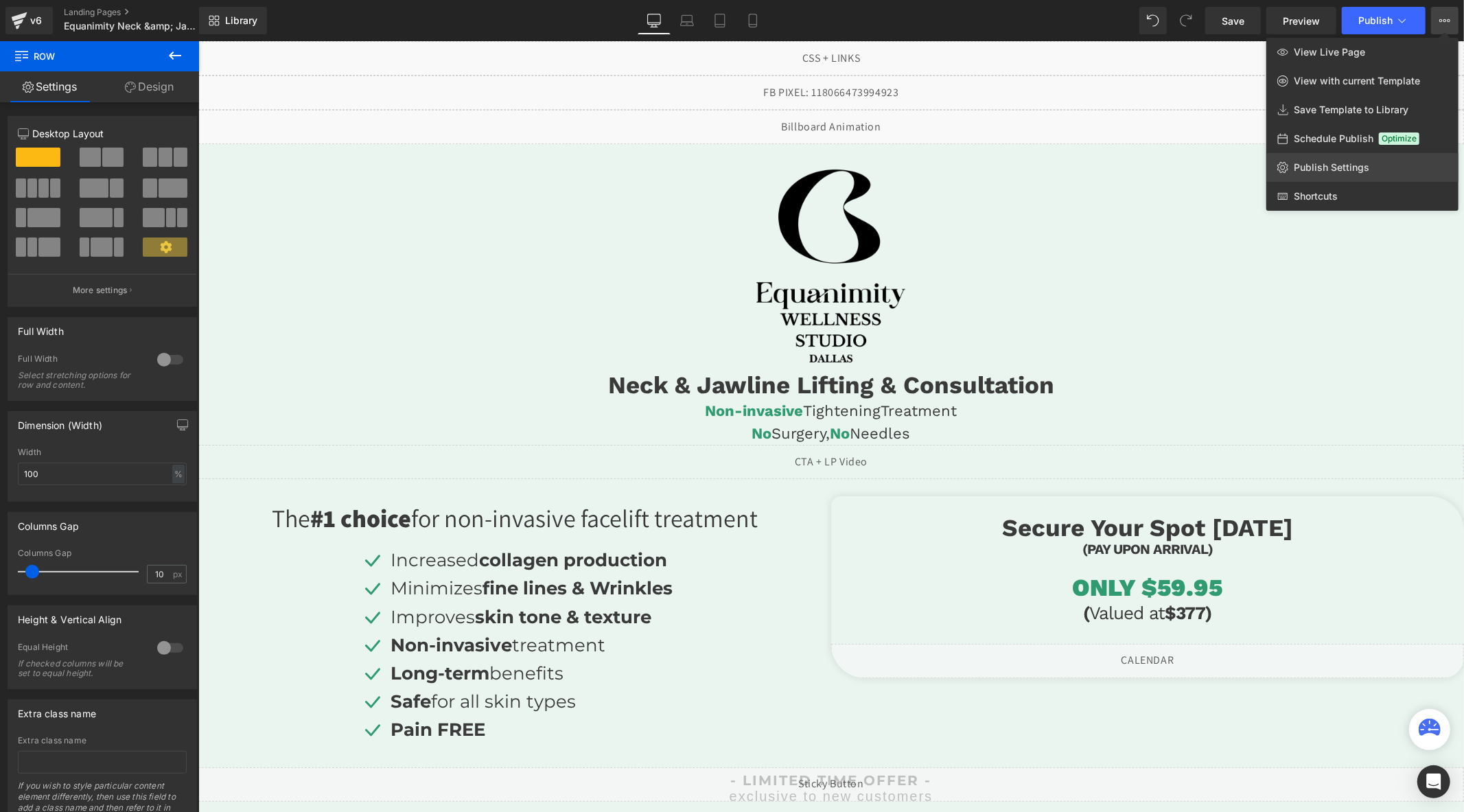
click at [1340, 162] on span "Publish Settings" at bounding box center [1331, 168] width 76 height 12
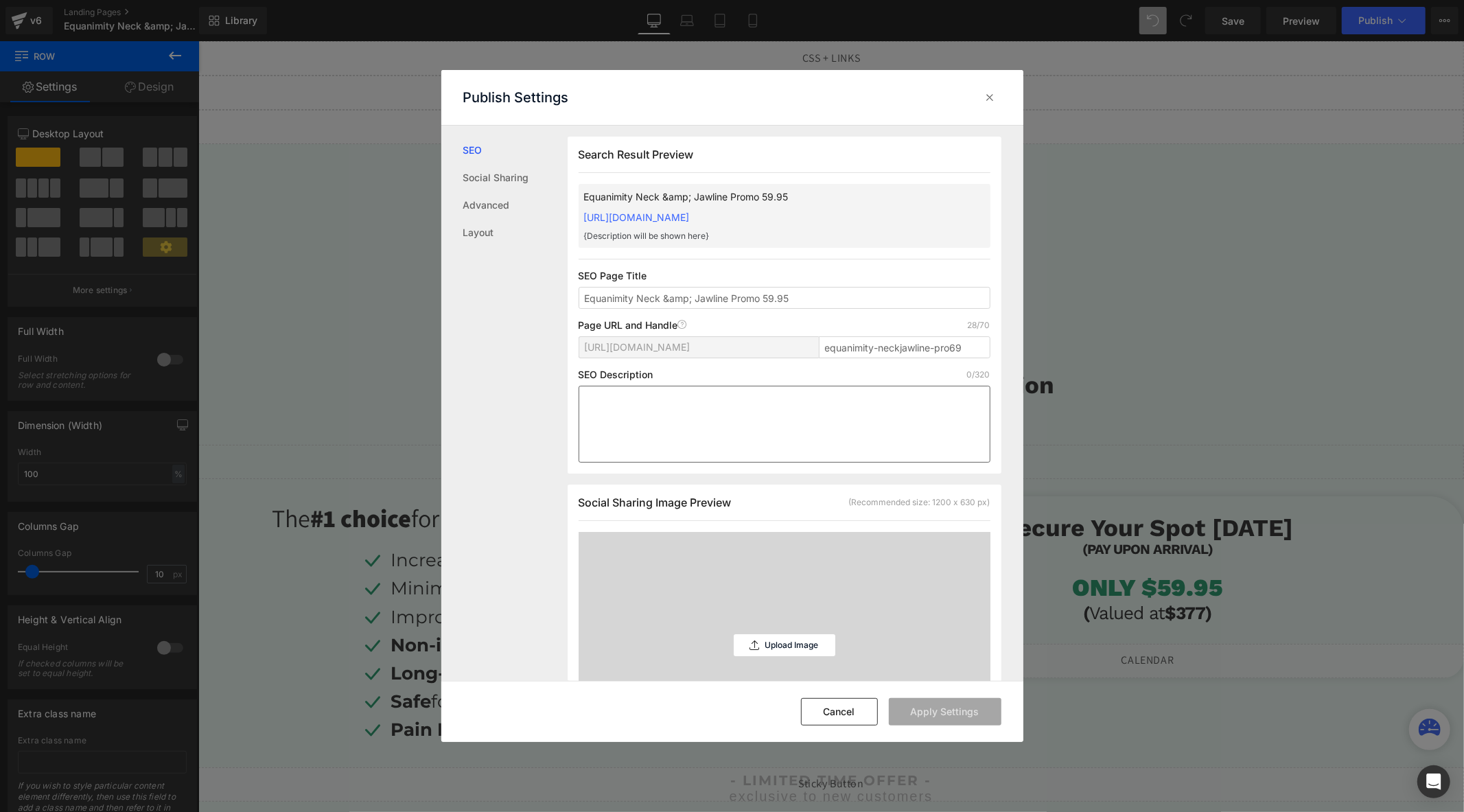
scroll to position [1, 0]
click at [955, 346] on input "equanimity-neckjawline-pro69" at bounding box center [904, 346] width 171 height 22
type input "equanimity-neckjawline-pro59"
click at [949, 715] on button "Apply Settings" at bounding box center [945, 711] width 113 height 28
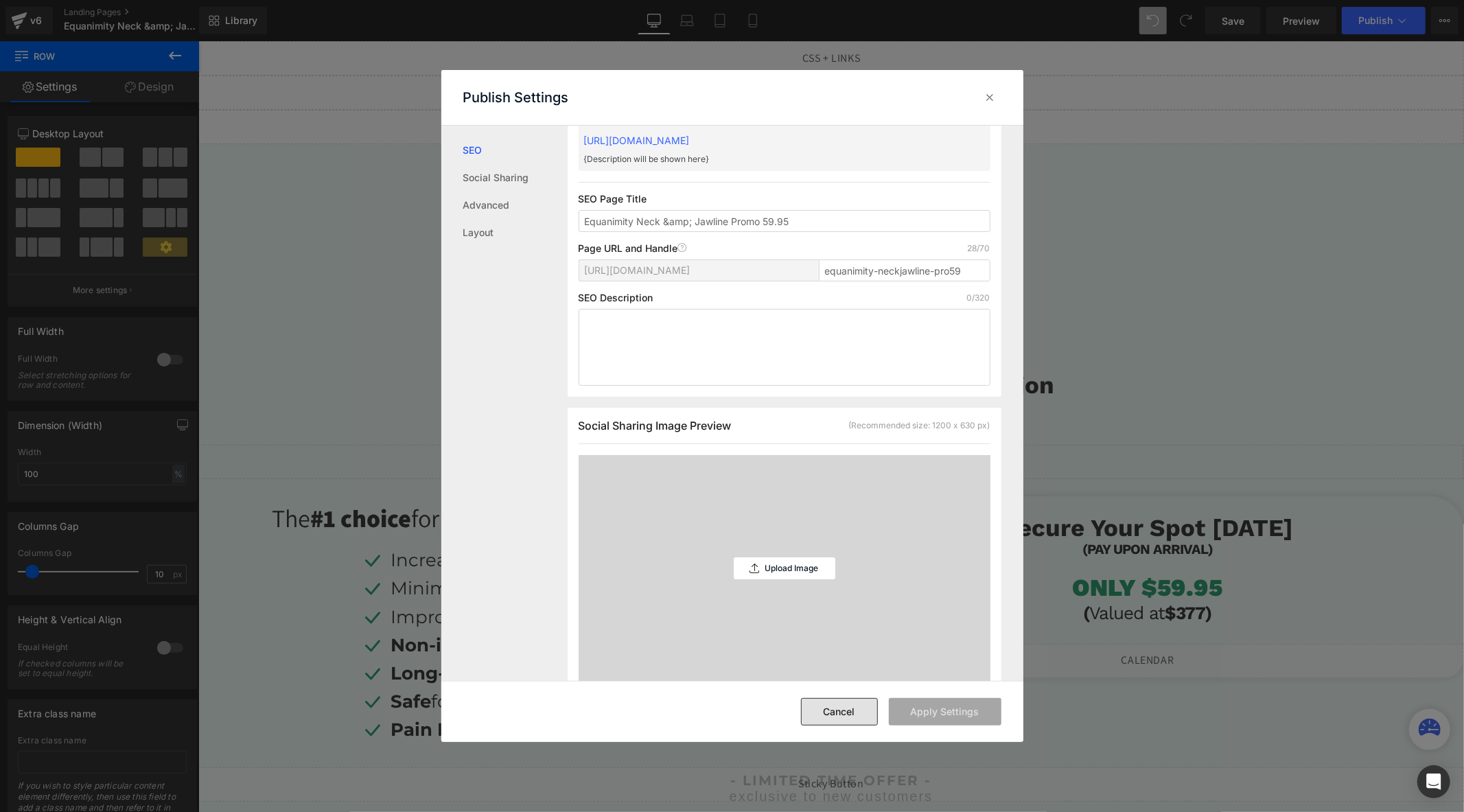
click at [841, 712] on button "Cancel" at bounding box center [839, 711] width 77 height 28
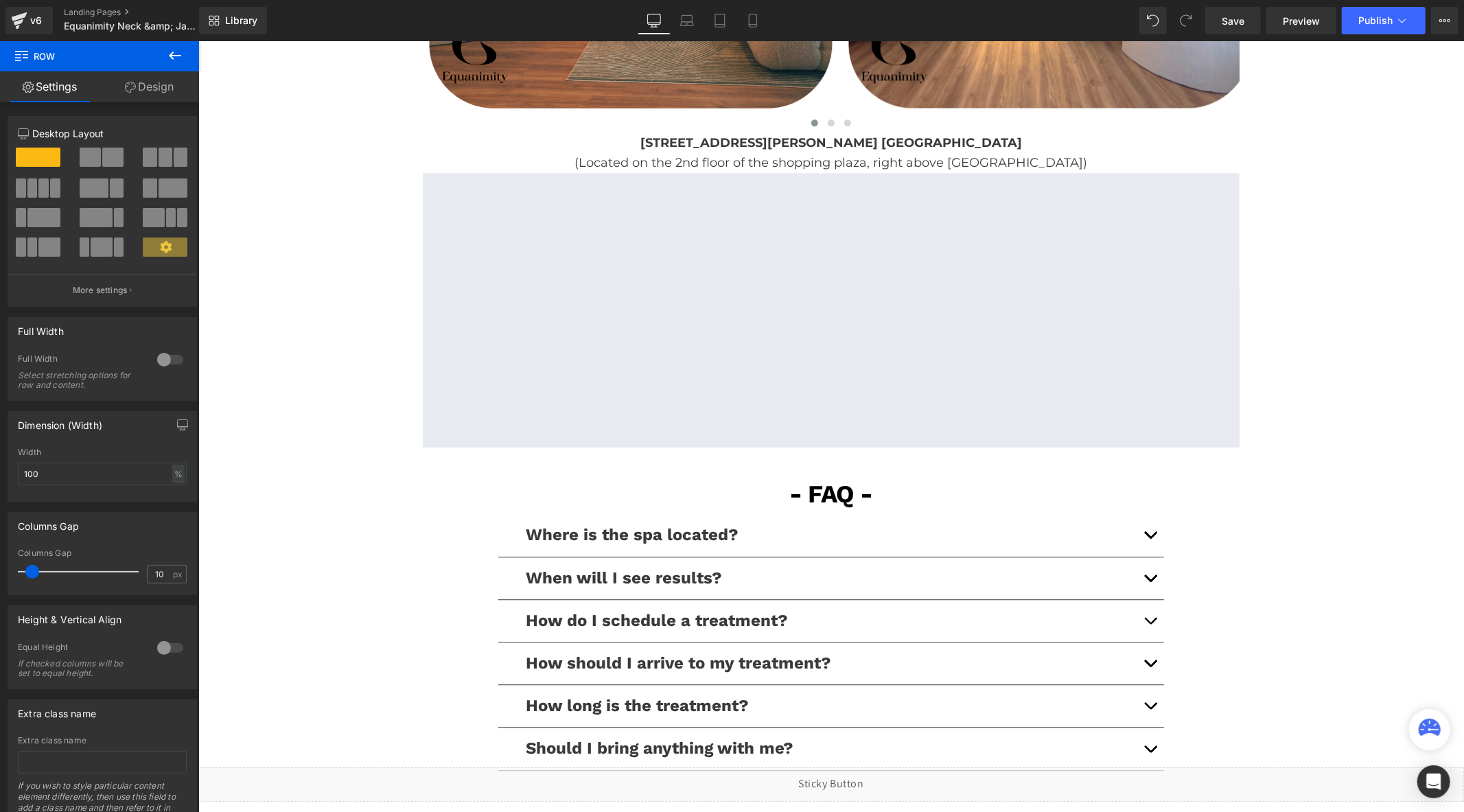
scroll to position [2745, 0]
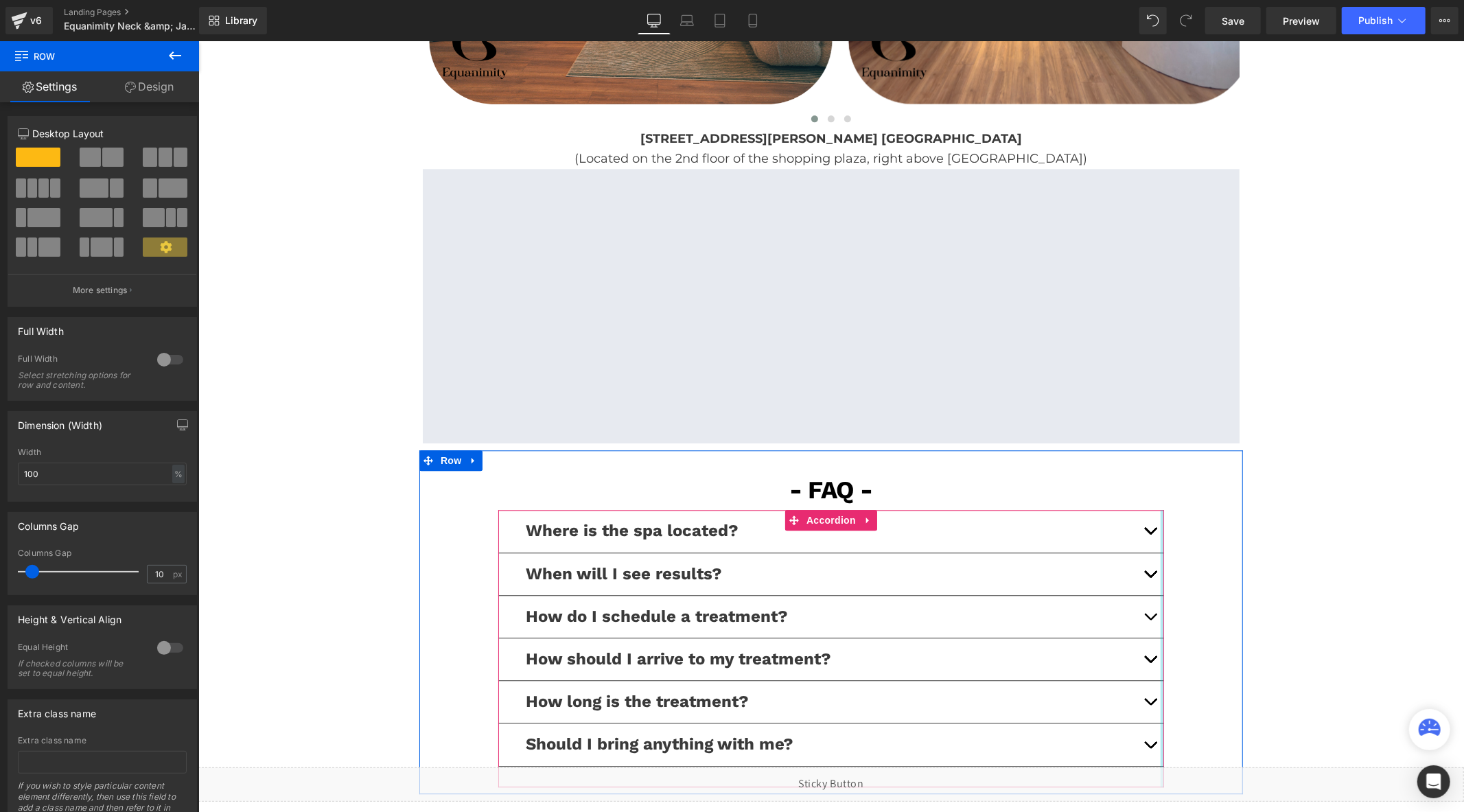
click at [1146, 696] on button "button" at bounding box center [1149, 701] width 28 height 42
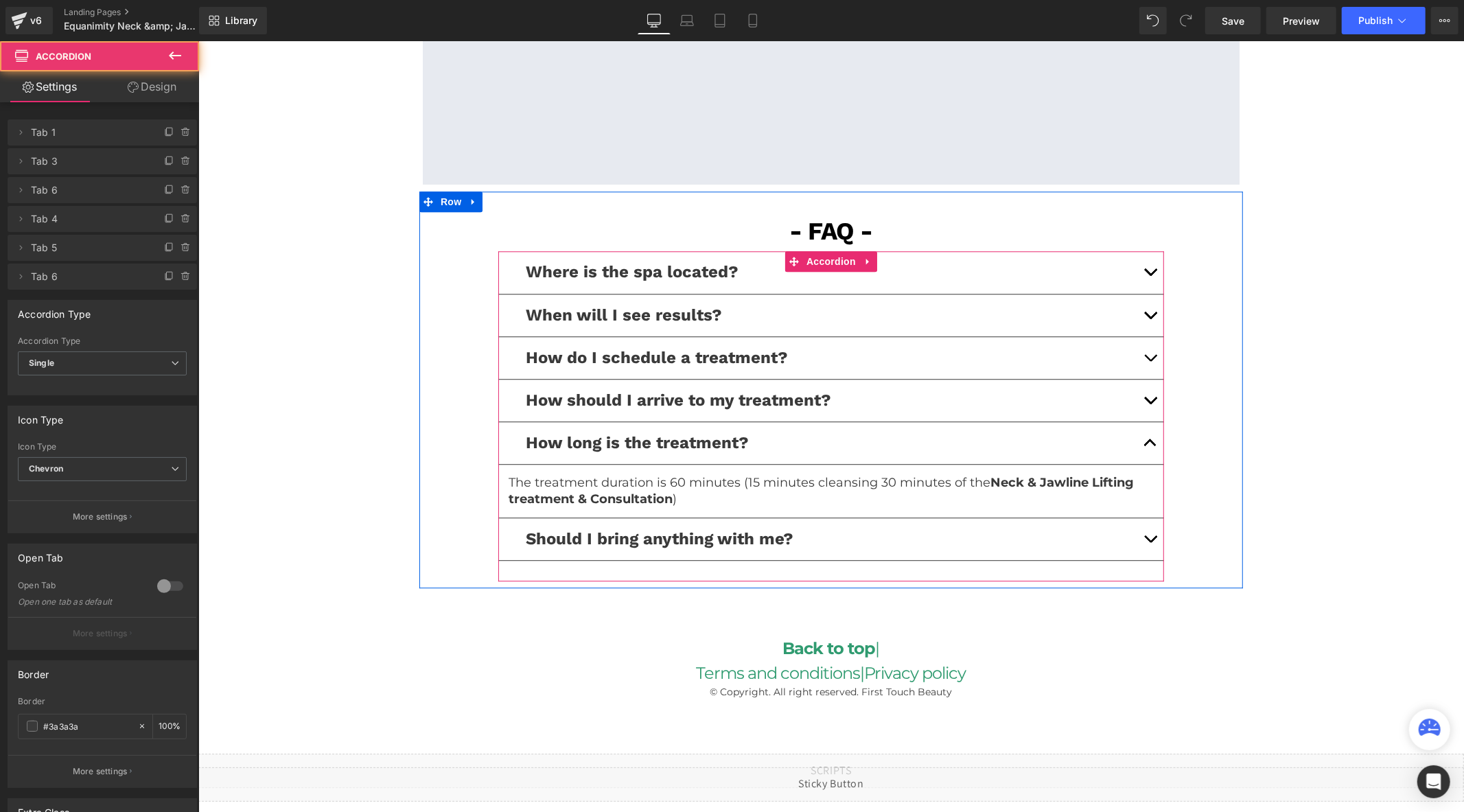
scroll to position [3126, 0]
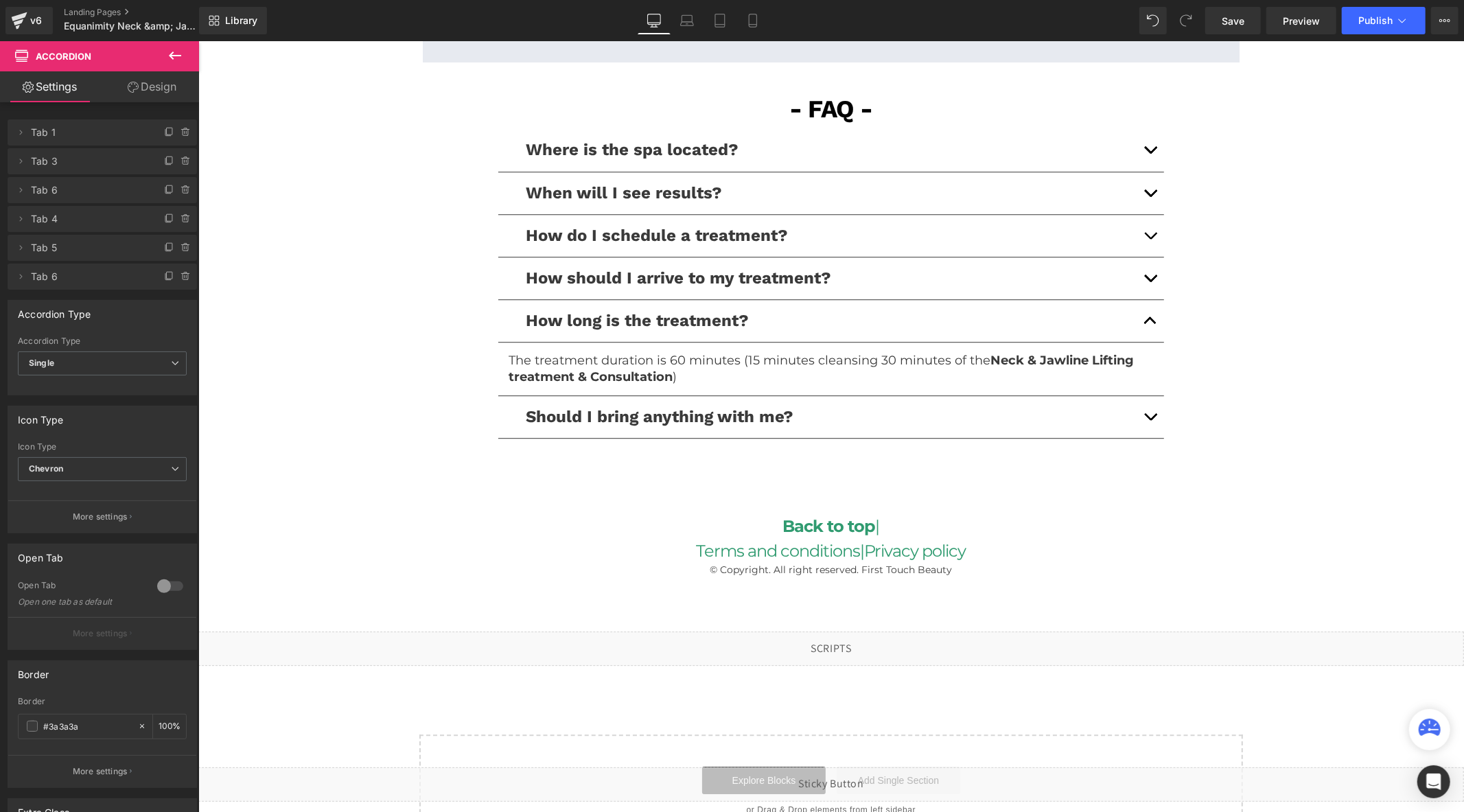
click at [1125, 364] on strong "Neck & Jawline Lifting treatment & Consultation" at bounding box center [820, 367] width 625 height 31
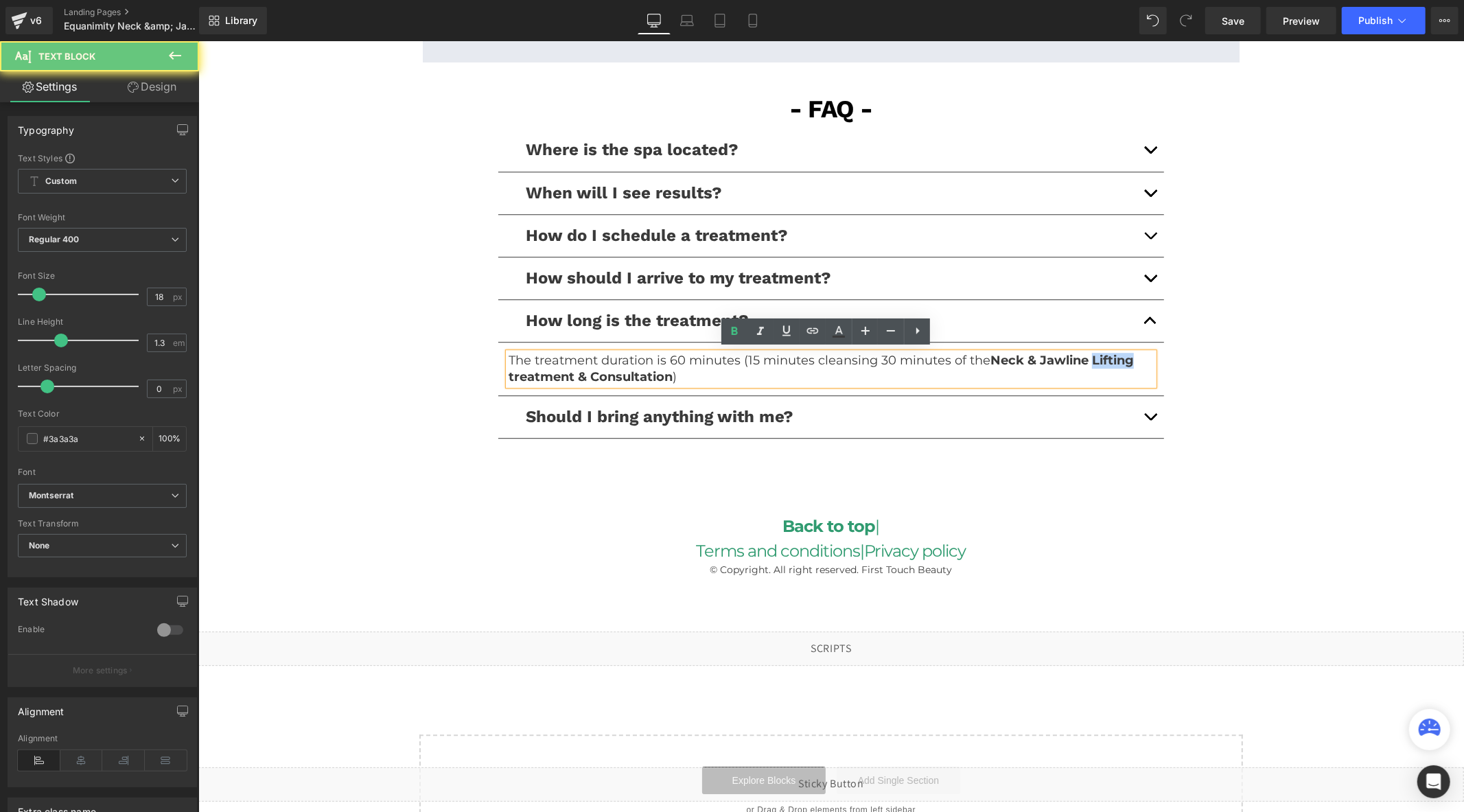
drag, startPoint x: 1131, startPoint y: 361, endPoint x: 1090, endPoint y: 361, distance: 41.0
click at [1090, 361] on p "The treatment duration is 60 minutes (15 minutes cleansing 30 minutes of the Ne…" at bounding box center [830, 368] width 645 height 32
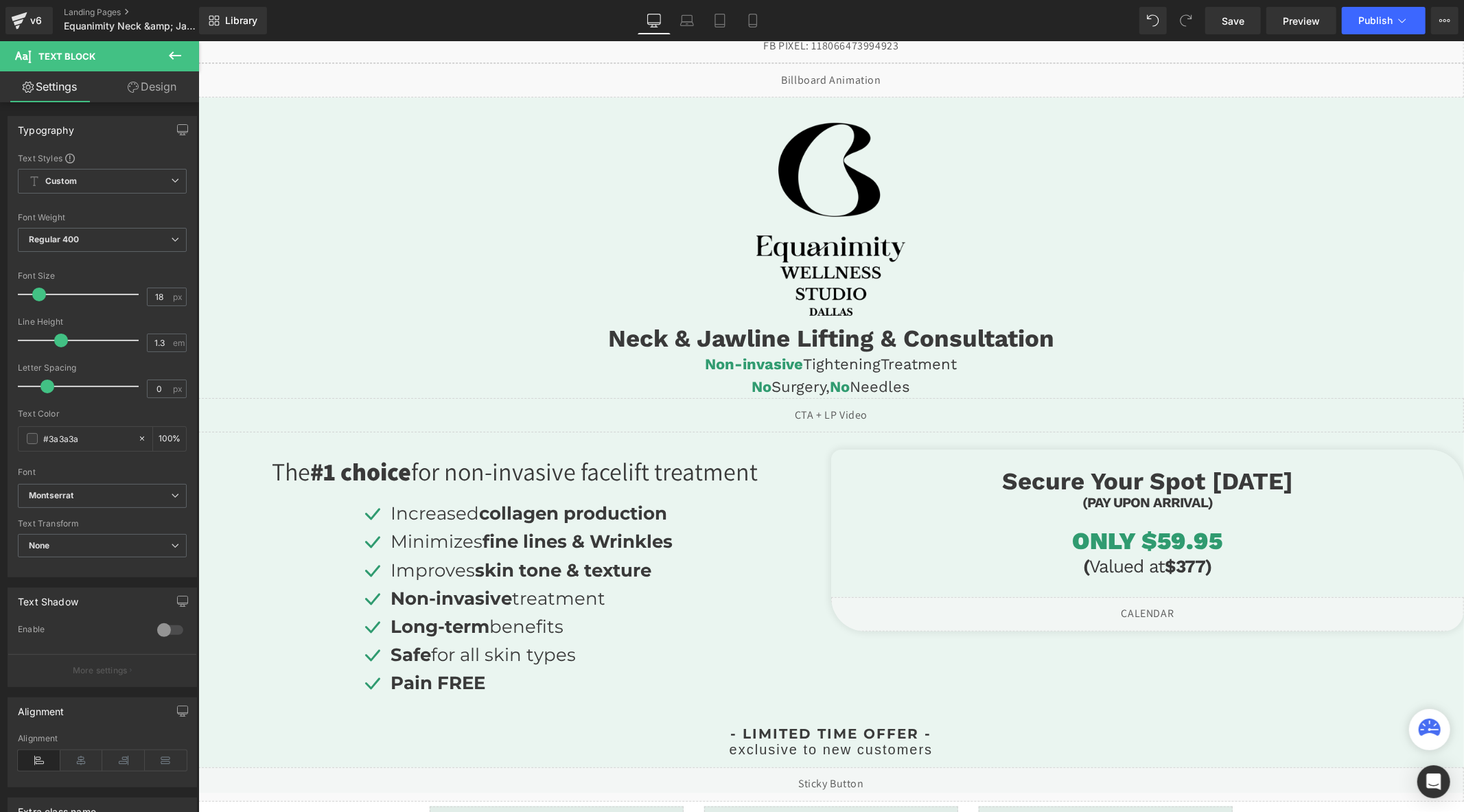
scroll to position [0, 0]
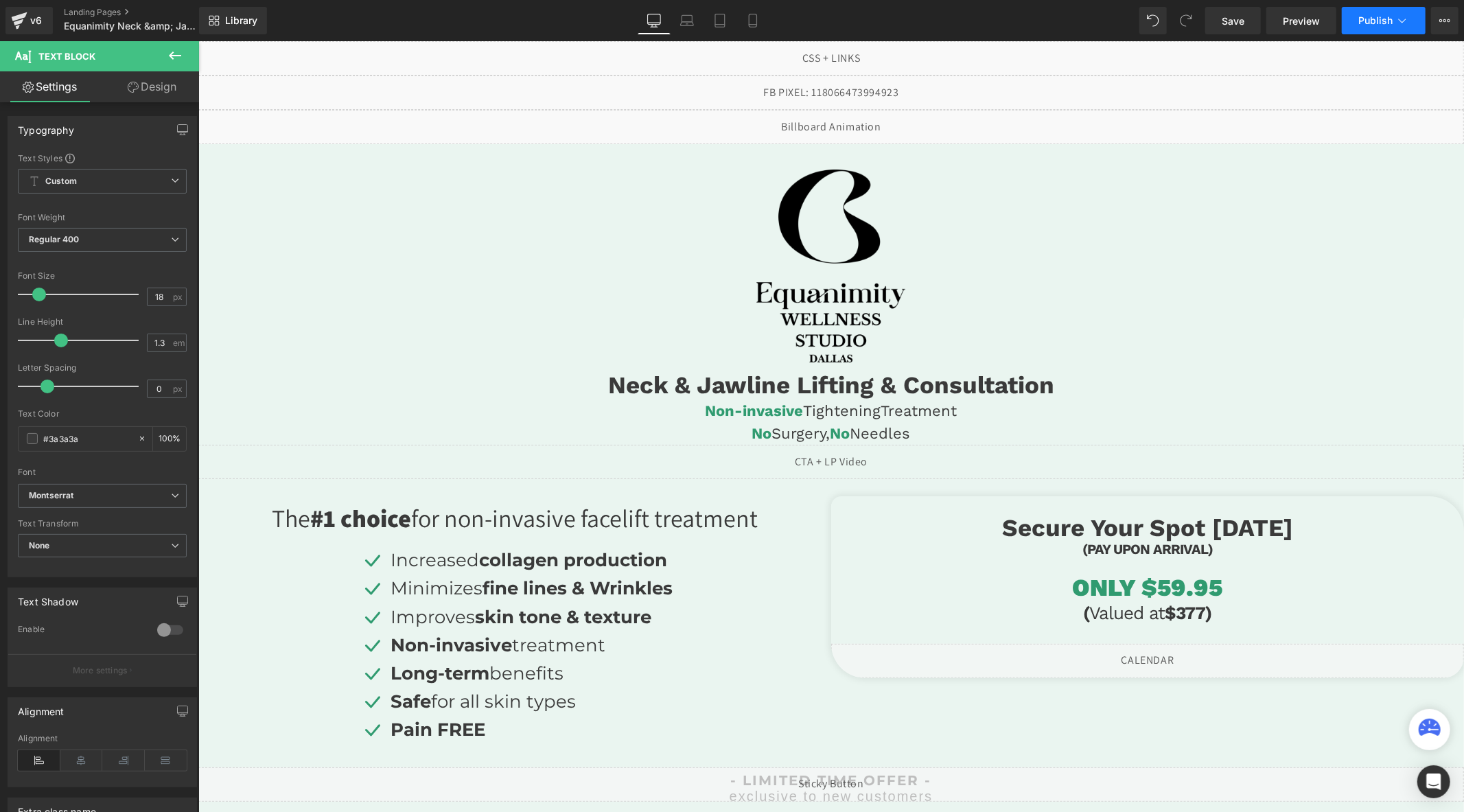
click at [1375, 20] on span "Publish" at bounding box center [1375, 20] width 35 height 11
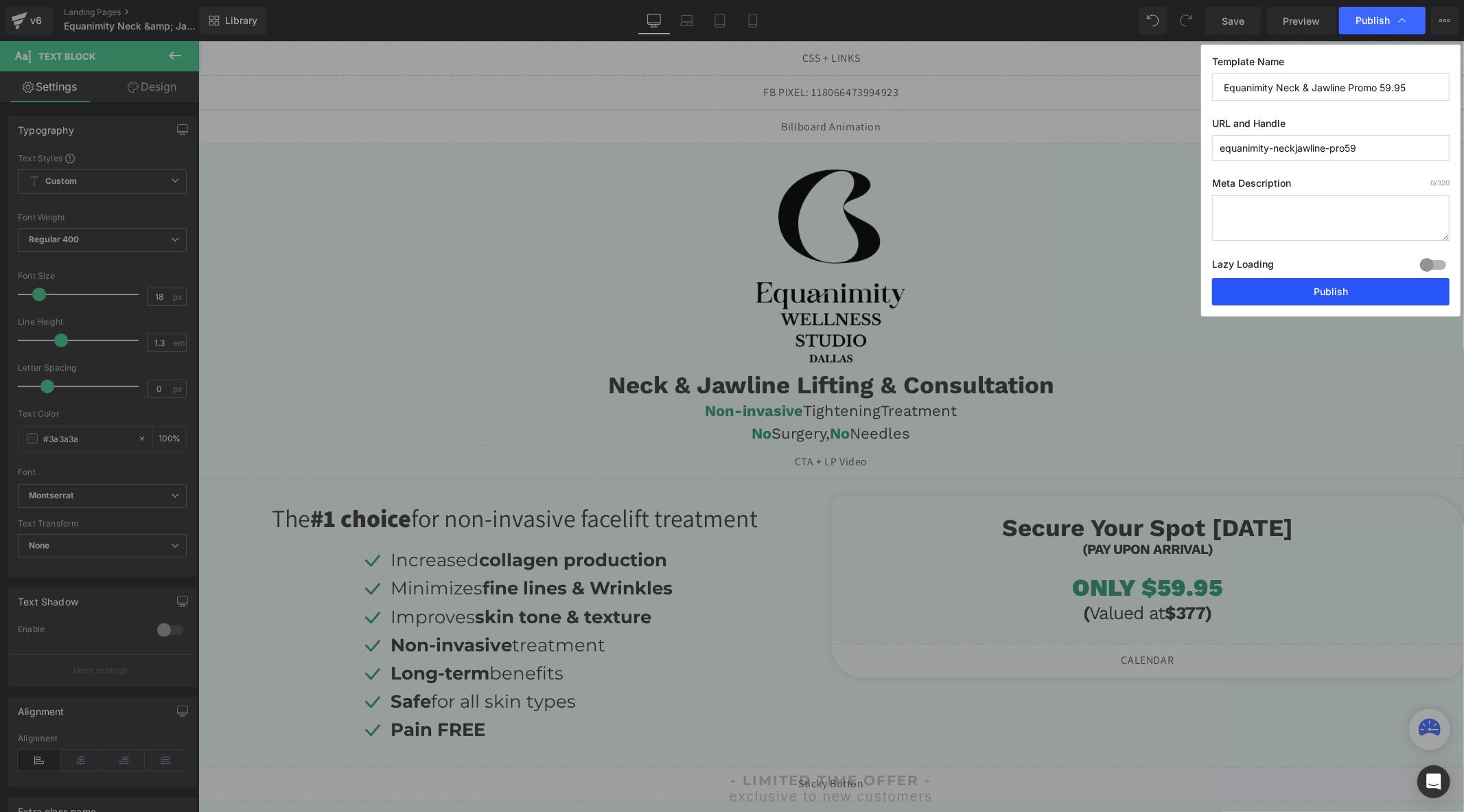
click at [1312, 288] on button "Publish" at bounding box center [1331, 291] width 237 height 28
